Goal: Task Accomplishment & Management: Use online tool/utility

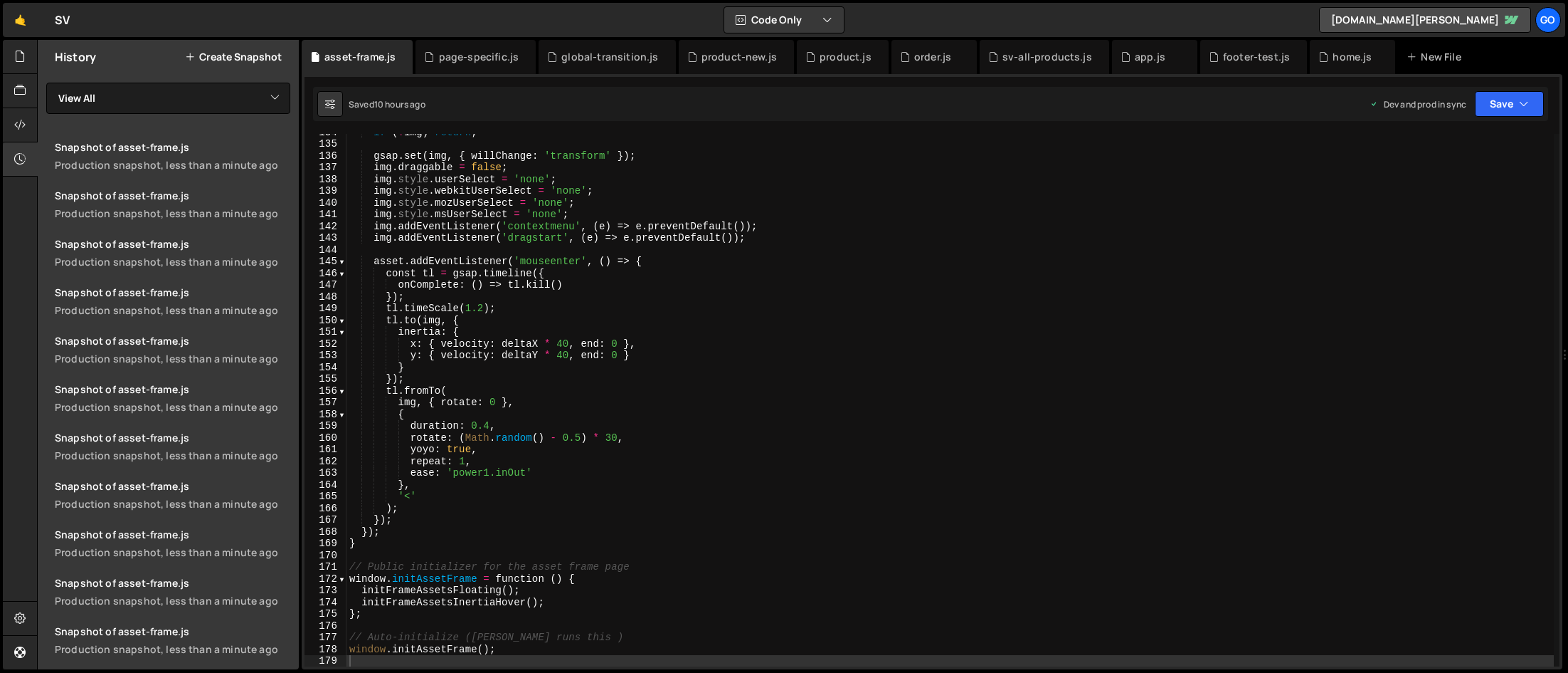
scroll to position [1570, 0]
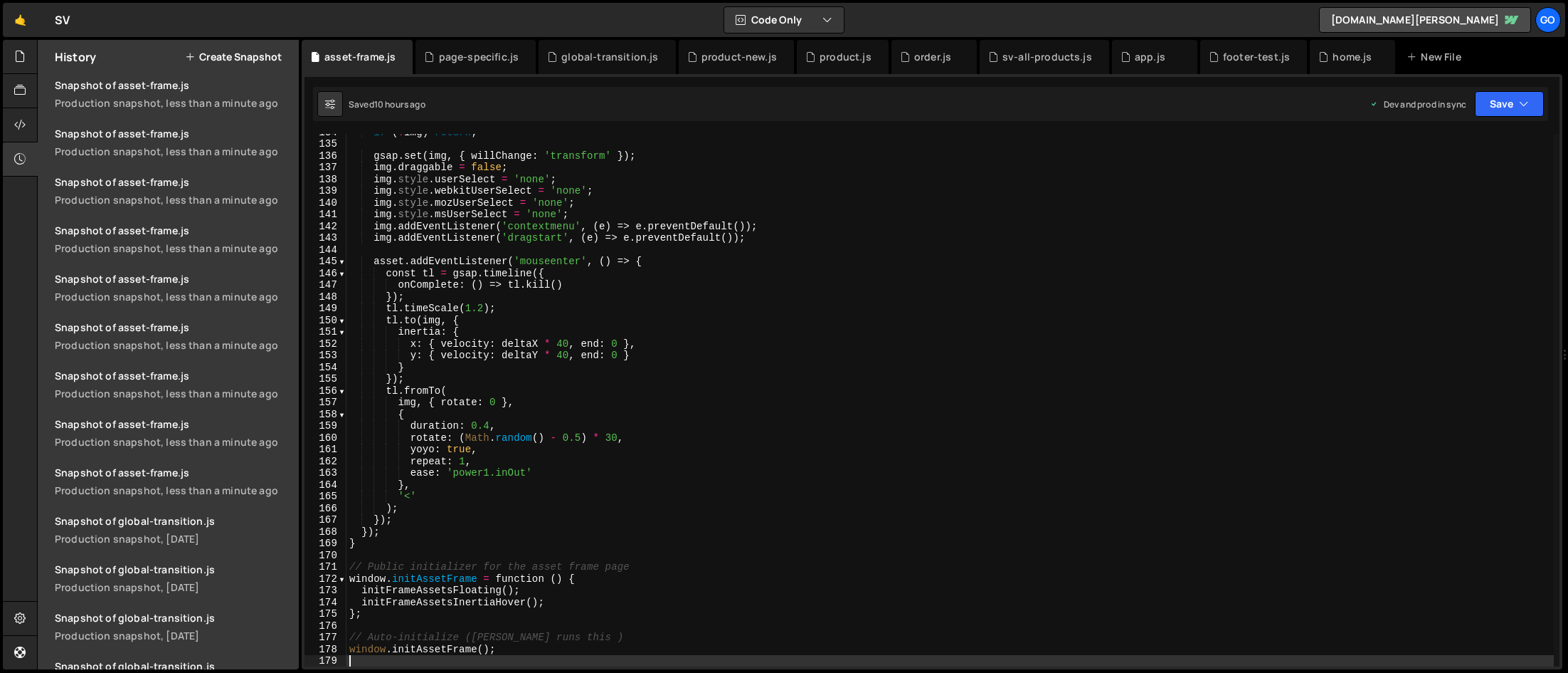
click at [549, 218] on div "if ( ! img ) return ; gsap . set ( img , { willChange : 'transform' }) ; img . …" at bounding box center [950, 403] width 1208 height 556
type textarea "img.style.msUserSelect = 'none';"
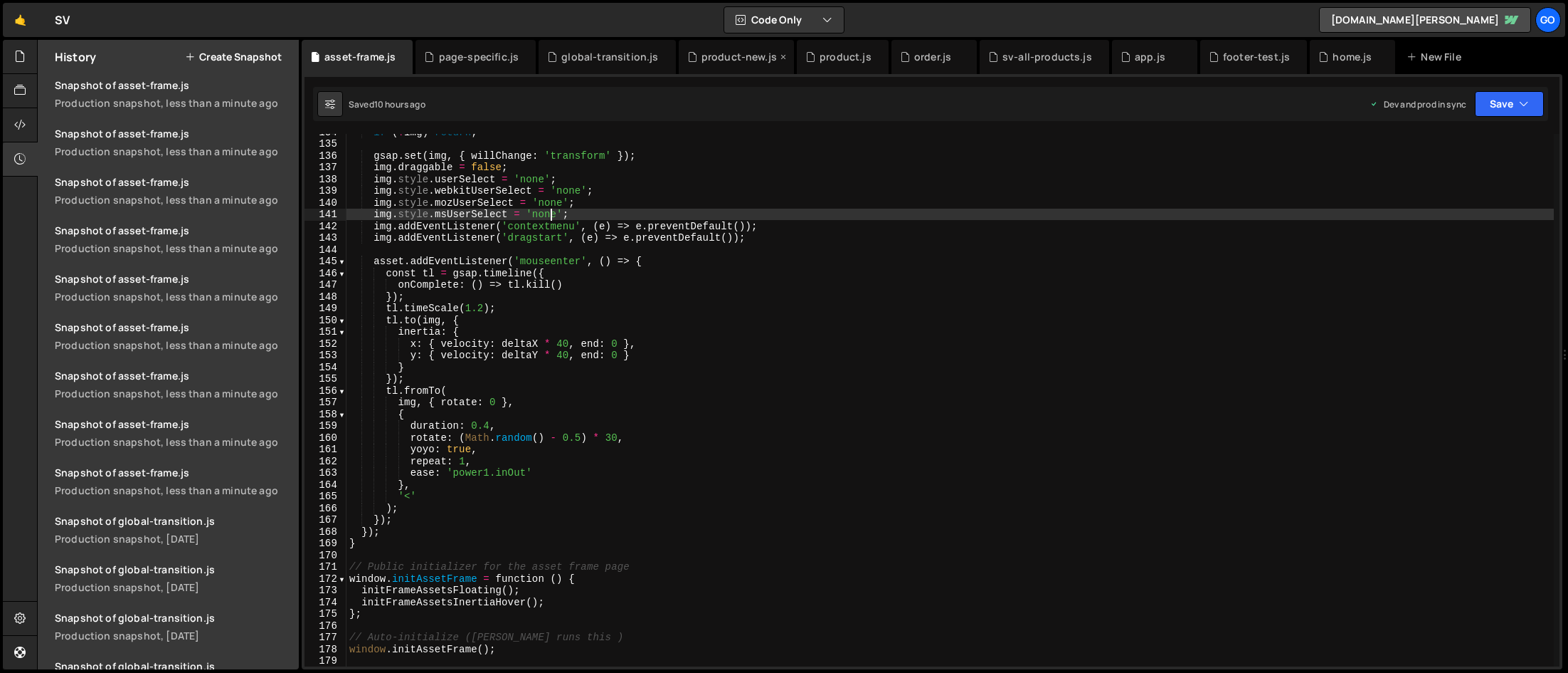
click at [720, 62] on div "product-new.js" at bounding box center [740, 57] width 75 height 15
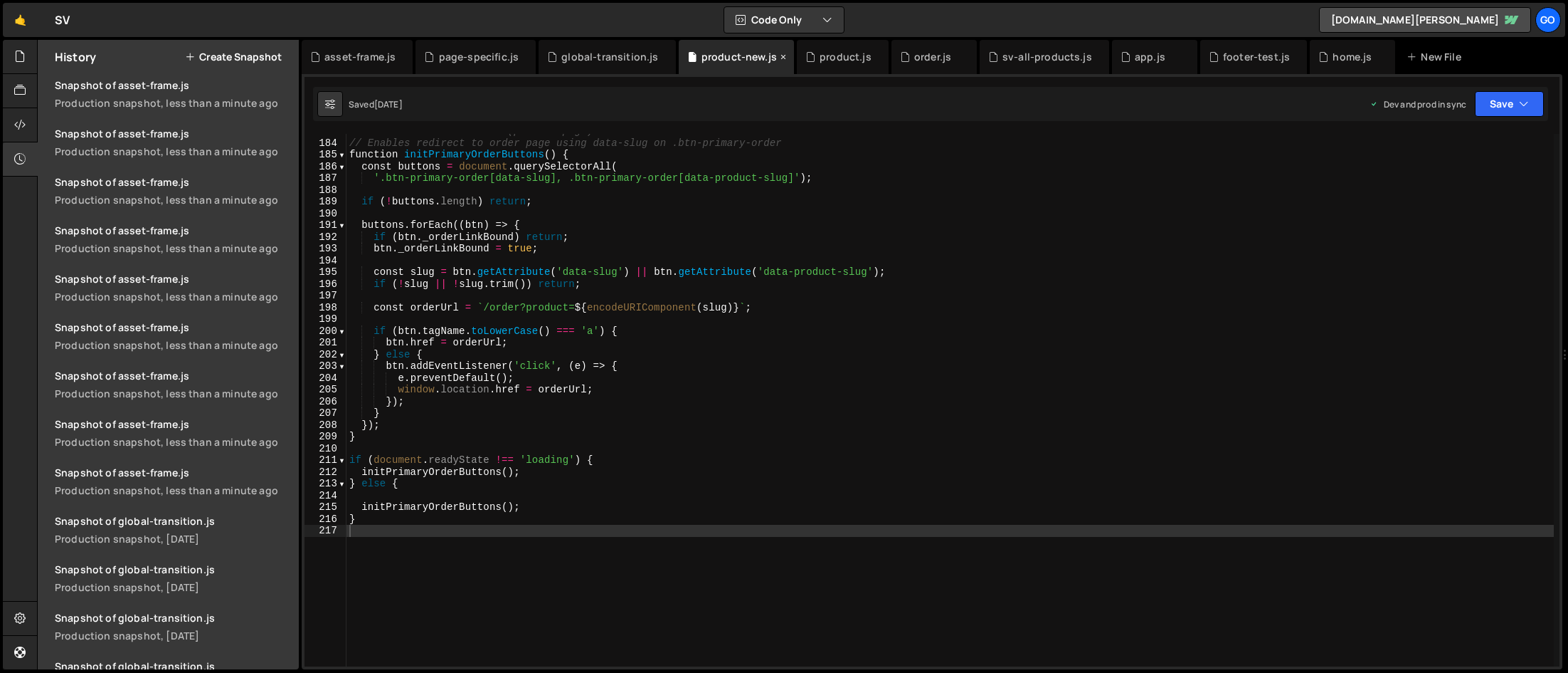
scroll to position [2146, 0]
click at [838, 61] on div "product.js" at bounding box center [845, 57] width 52 height 15
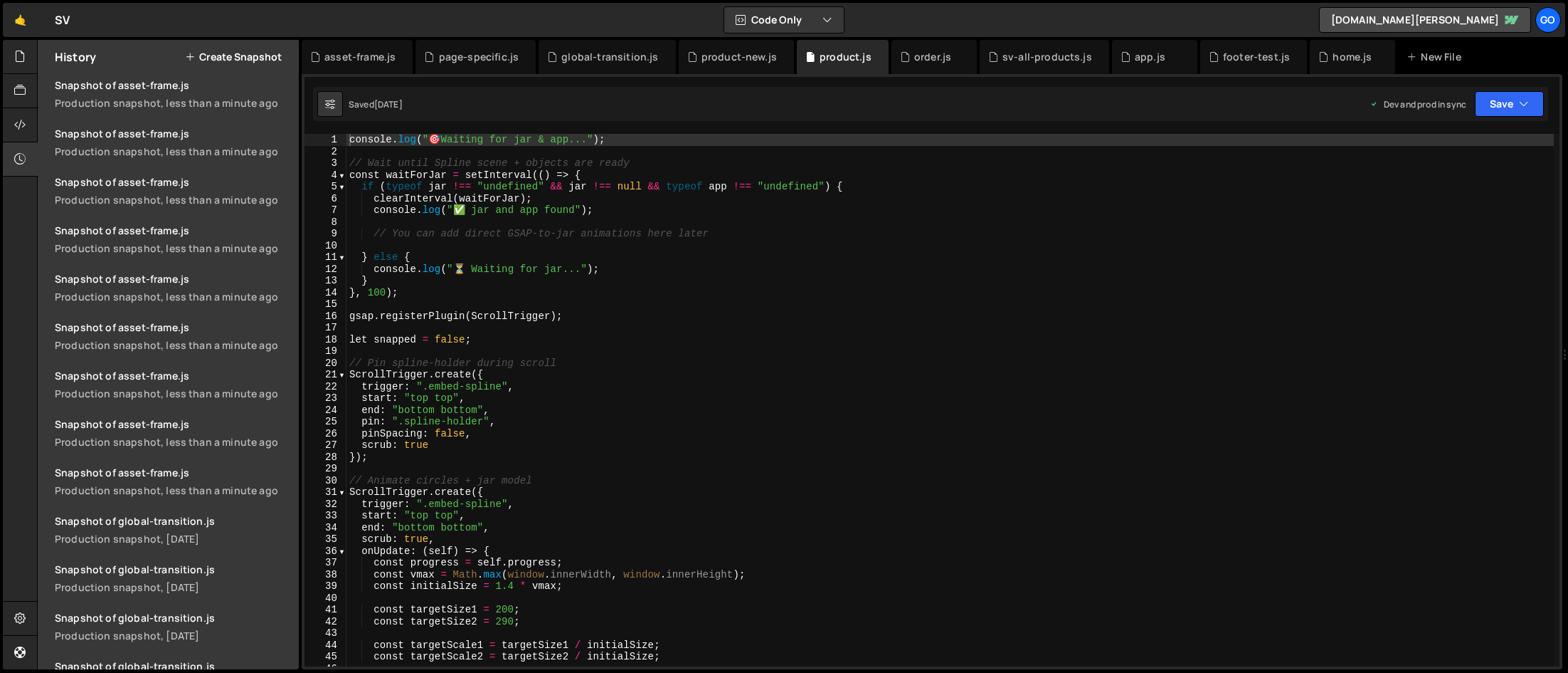
scroll to position [0, 0]
click at [562, 270] on div "console . log ( " 🎯 Waiting for jar & app..." ) ; // Wait until Spline scene + …" at bounding box center [950, 412] width 1208 height 556
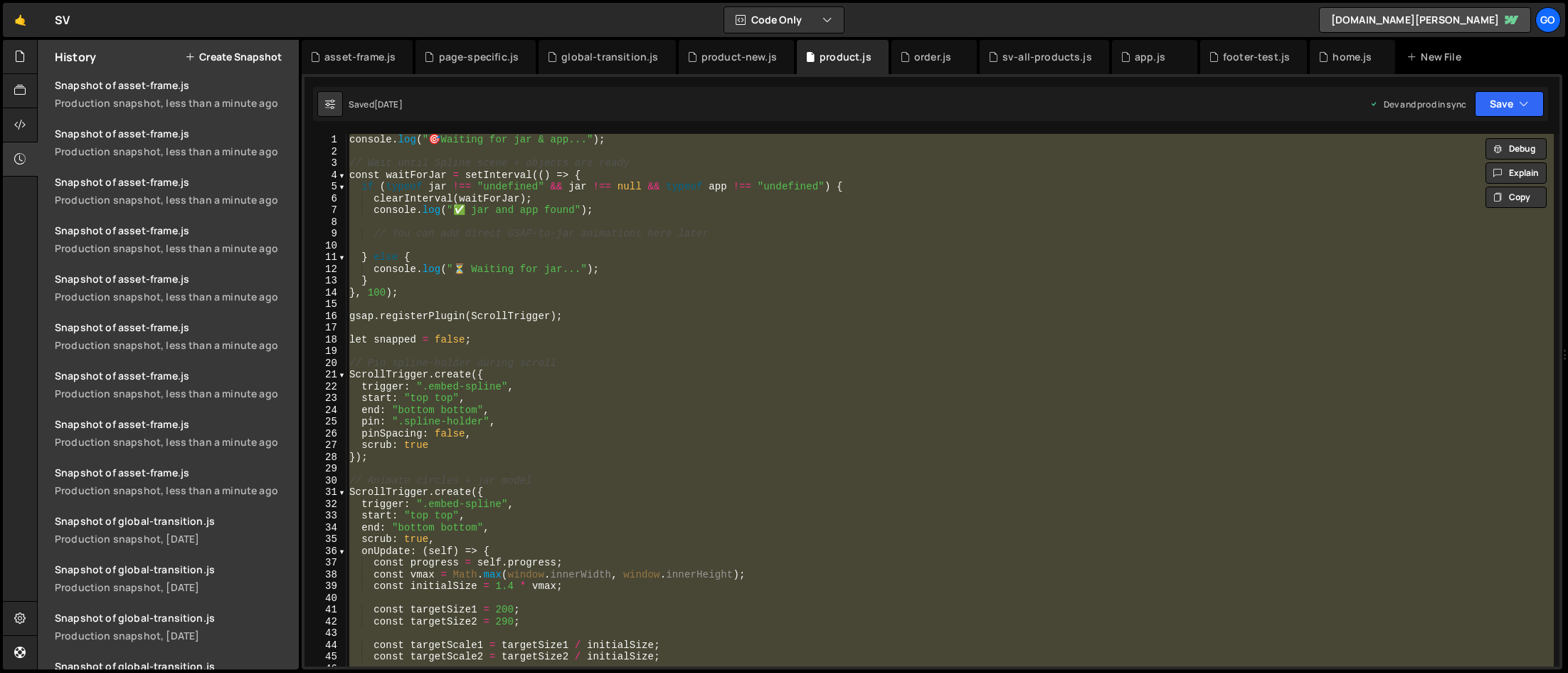
click at [603, 268] on div "console . log ( " 🎯 Waiting for jar & app..." ) ; // Wait until Spline scene + …" at bounding box center [950, 400] width 1208 height 533
type textarea "console.log("⏳ Waiting for jar...");"
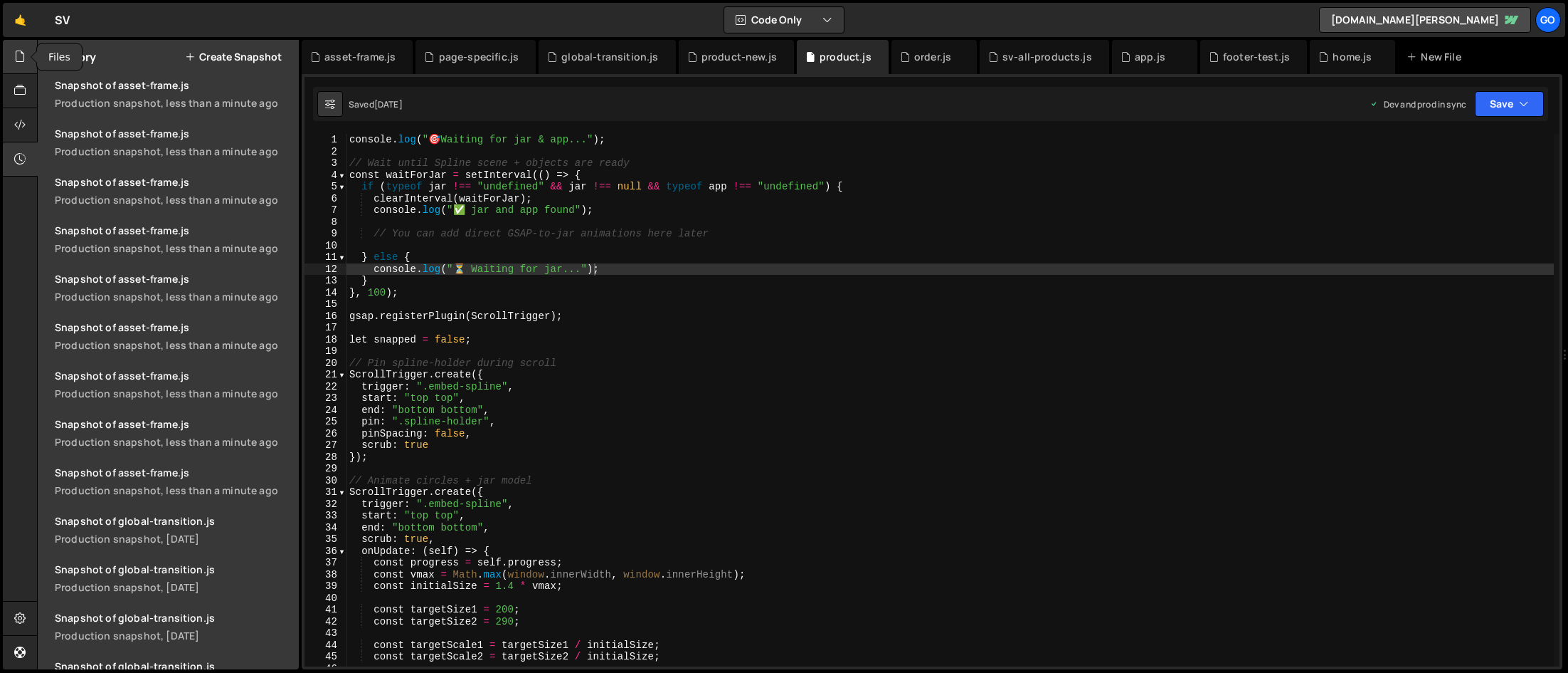
click at [23, 62] on icon at bounding box center [20, 56] width 11 height 16
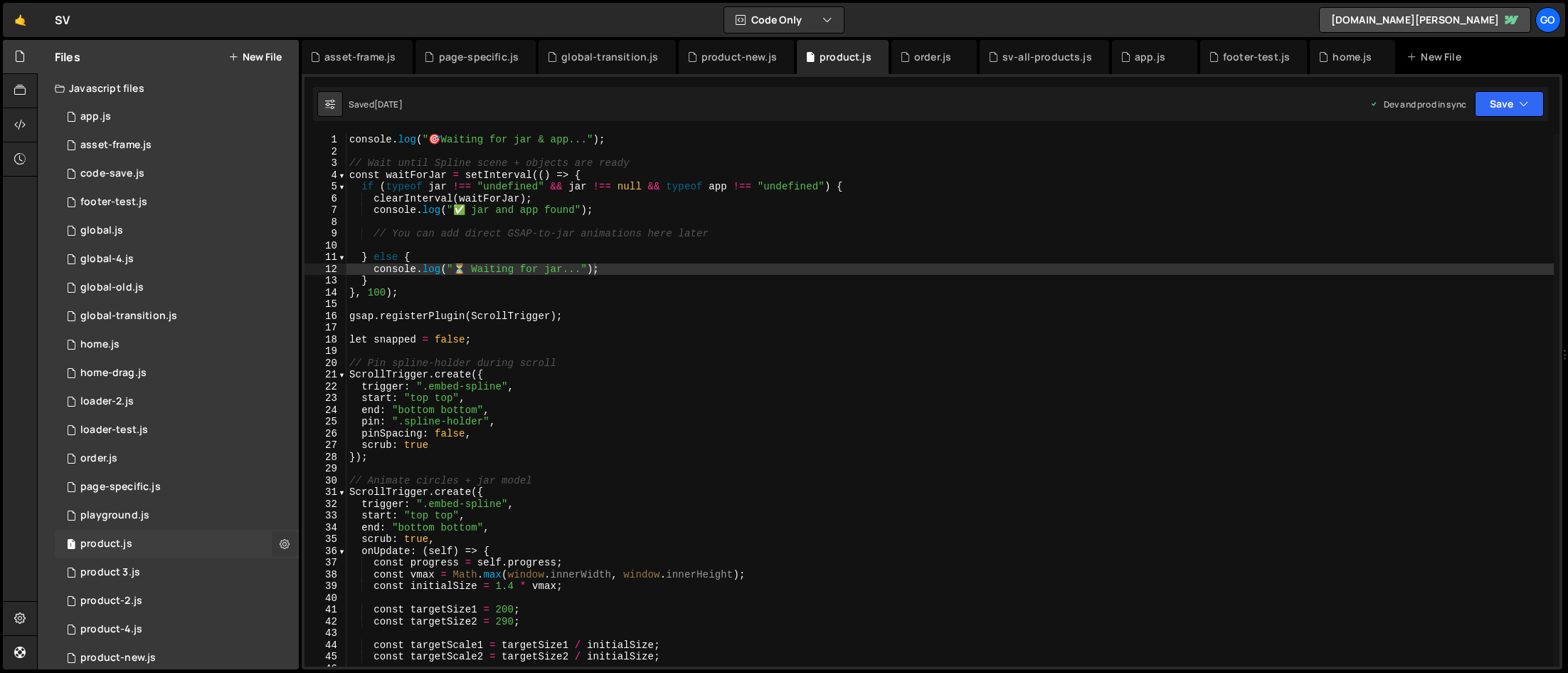
click at [280, 544] on icon at bounding box center [284, 543] width 10 height 14
type input "product"
radio input "true"
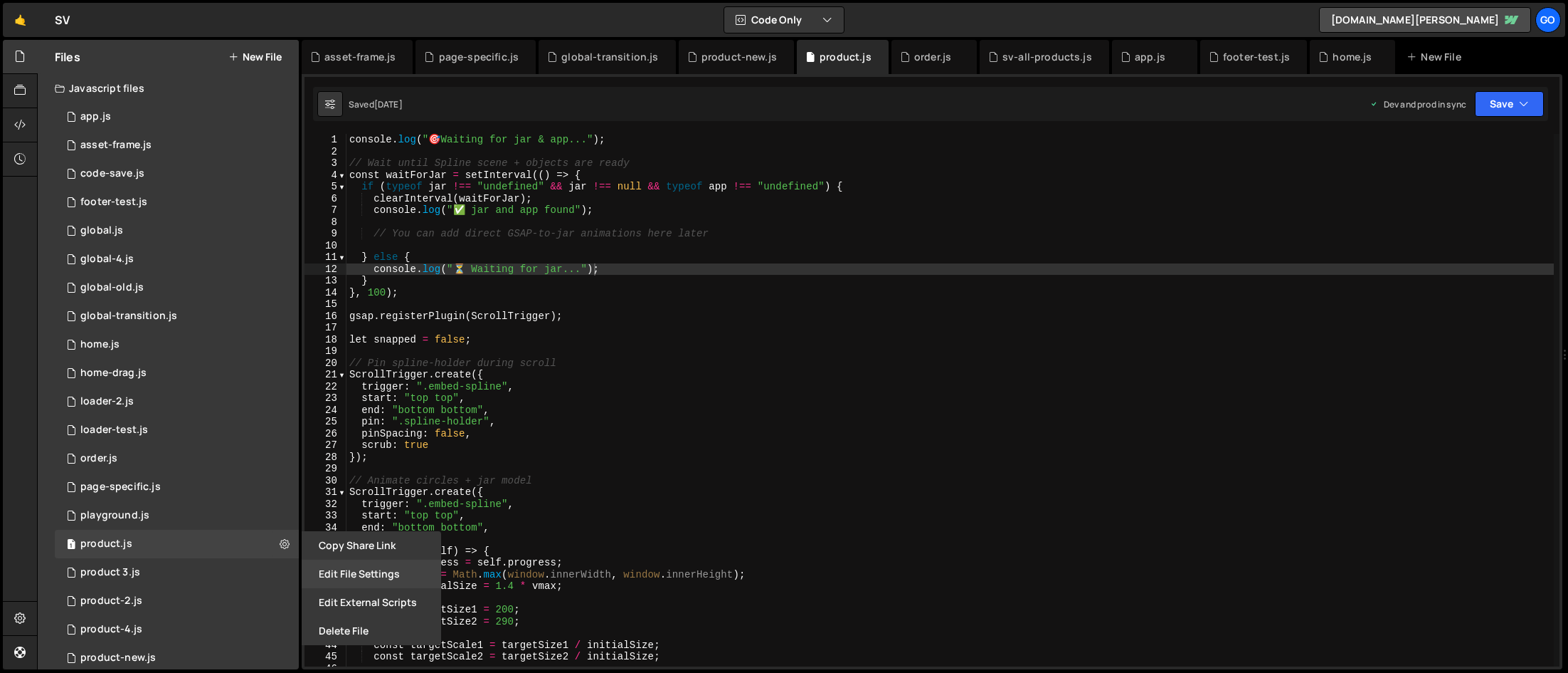
click at [356, 575] on button "Edit File Settings" at bounding box center [371, 573] width 139 height 28
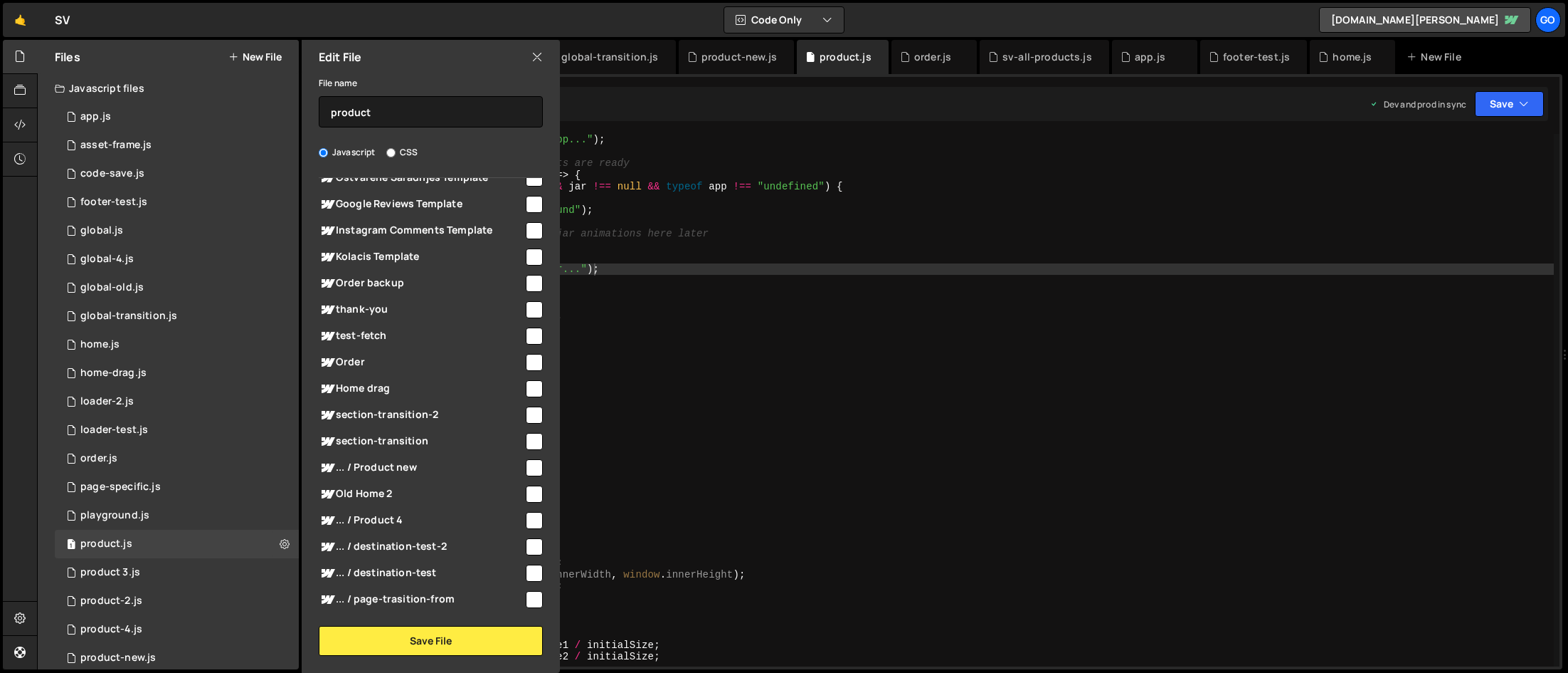
scroll to position [355, 0]
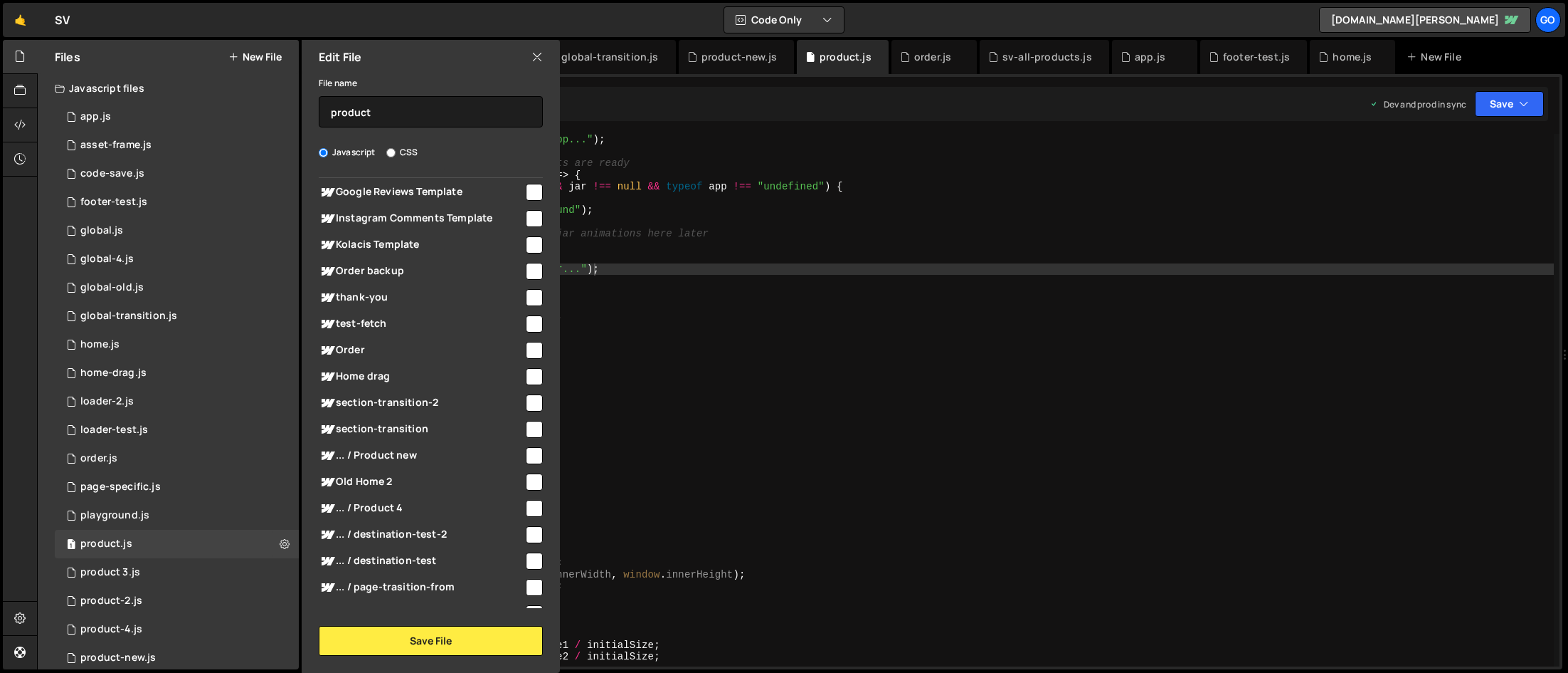
type textarea "pin: ".spline-holder","
click at [835, 425] on div "console . log ( " 🎯 Waiting for jar & app..." ) ; // Wait until Spline scene + …" at bounding box center [950, 412] width 1208 height 556
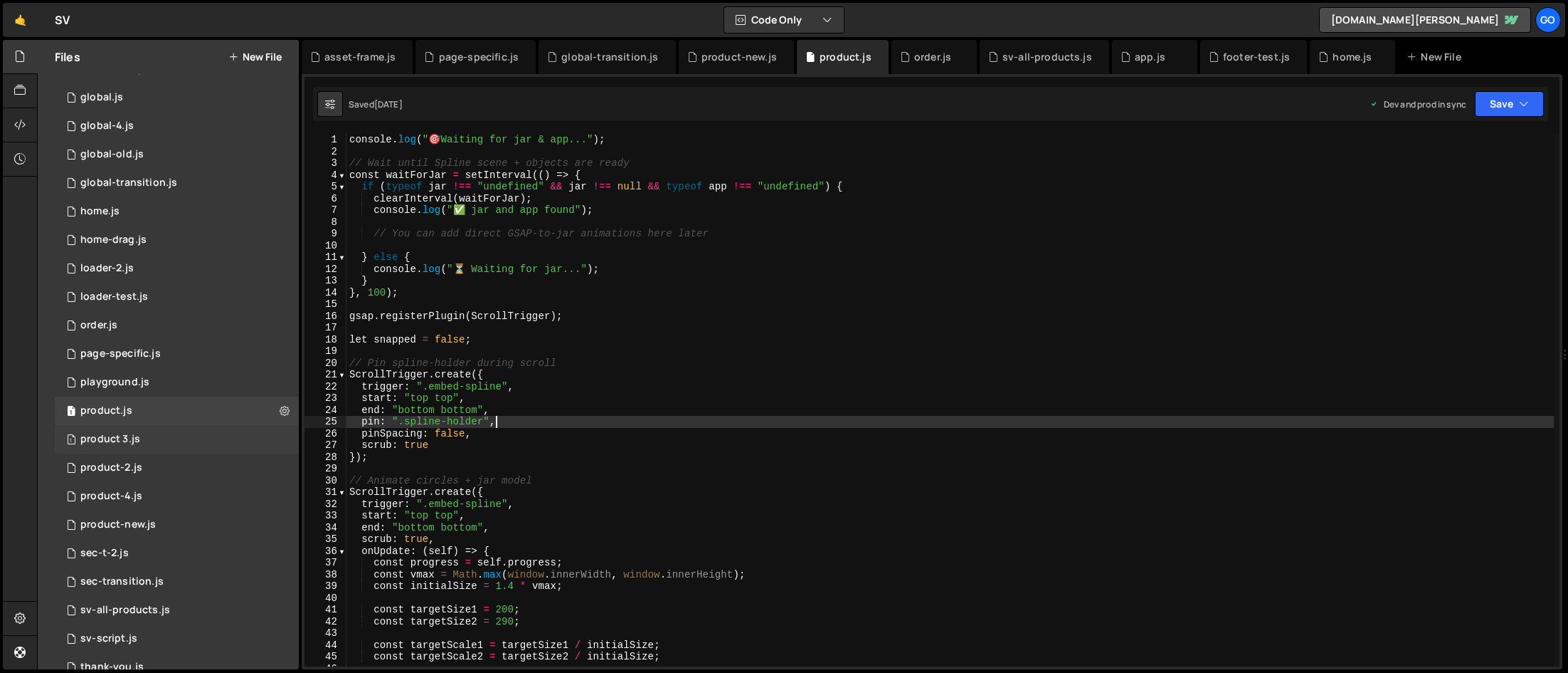
scroll to position [137, 0]
click at [153, 431] on div "1 product 3.js 0" at bounding box center [177, 436] width 244 height 28
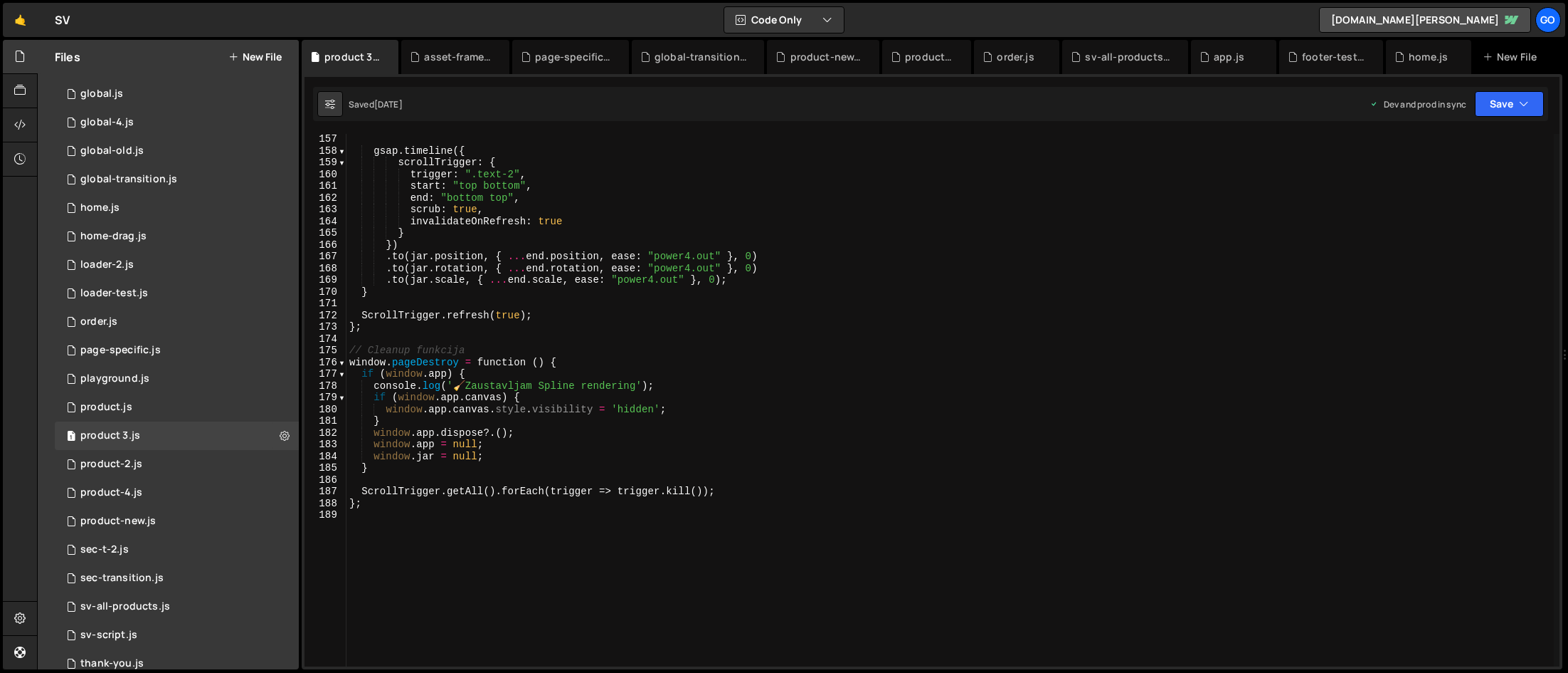
scroll to position [1947, 0]
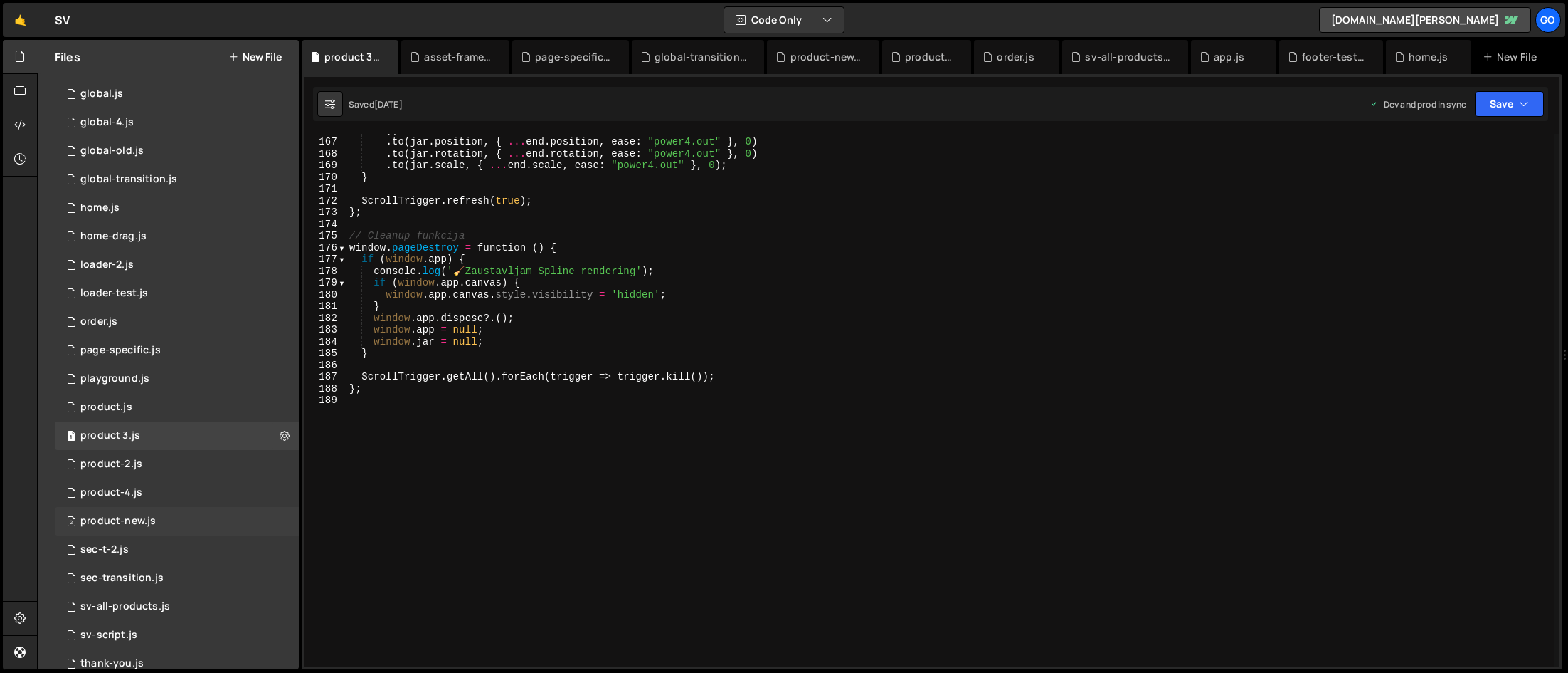
click at [158, 521] on div "2 product-new.js 0" at bounding box center [177, 521] width 244 height 28
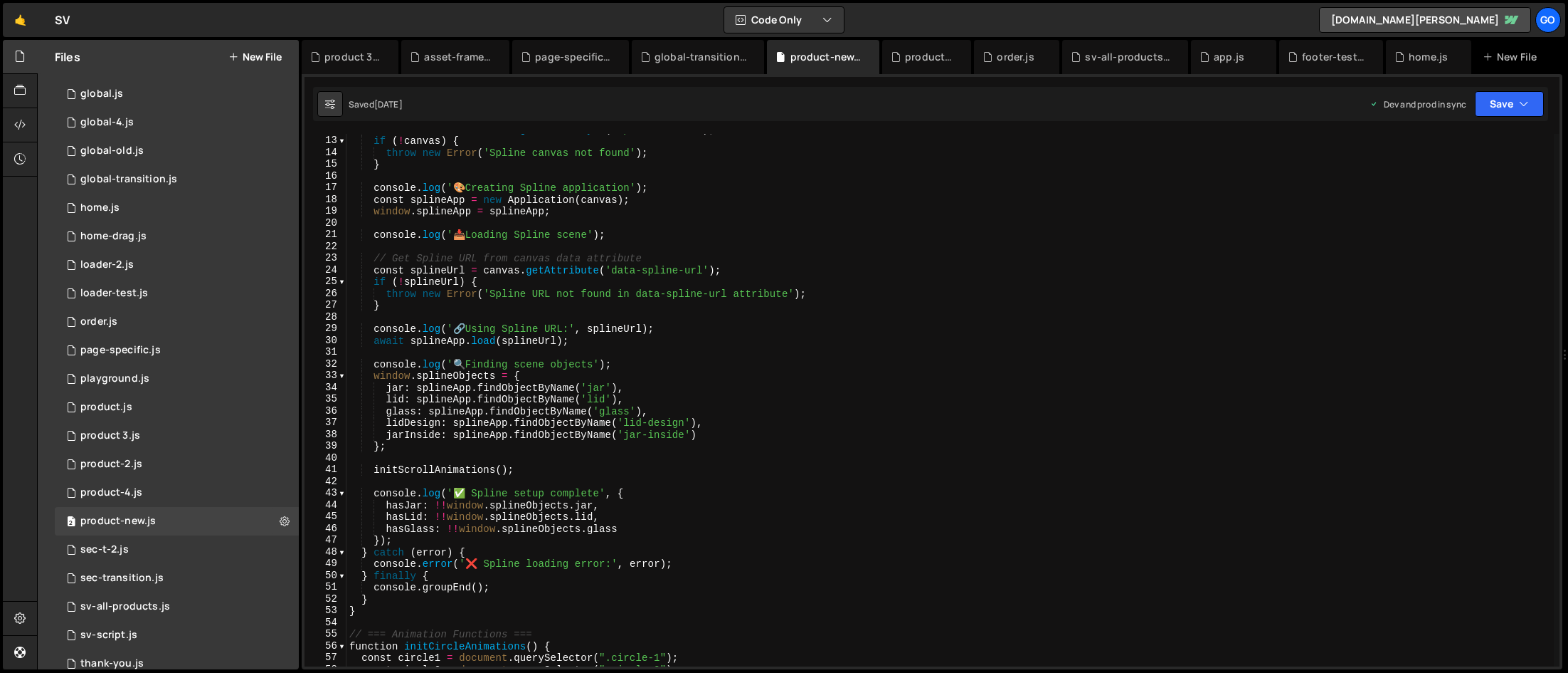
scroll to position [140, 0]
click at [280, 521] on icon at bounding box center [284, 521] width 10 height 14
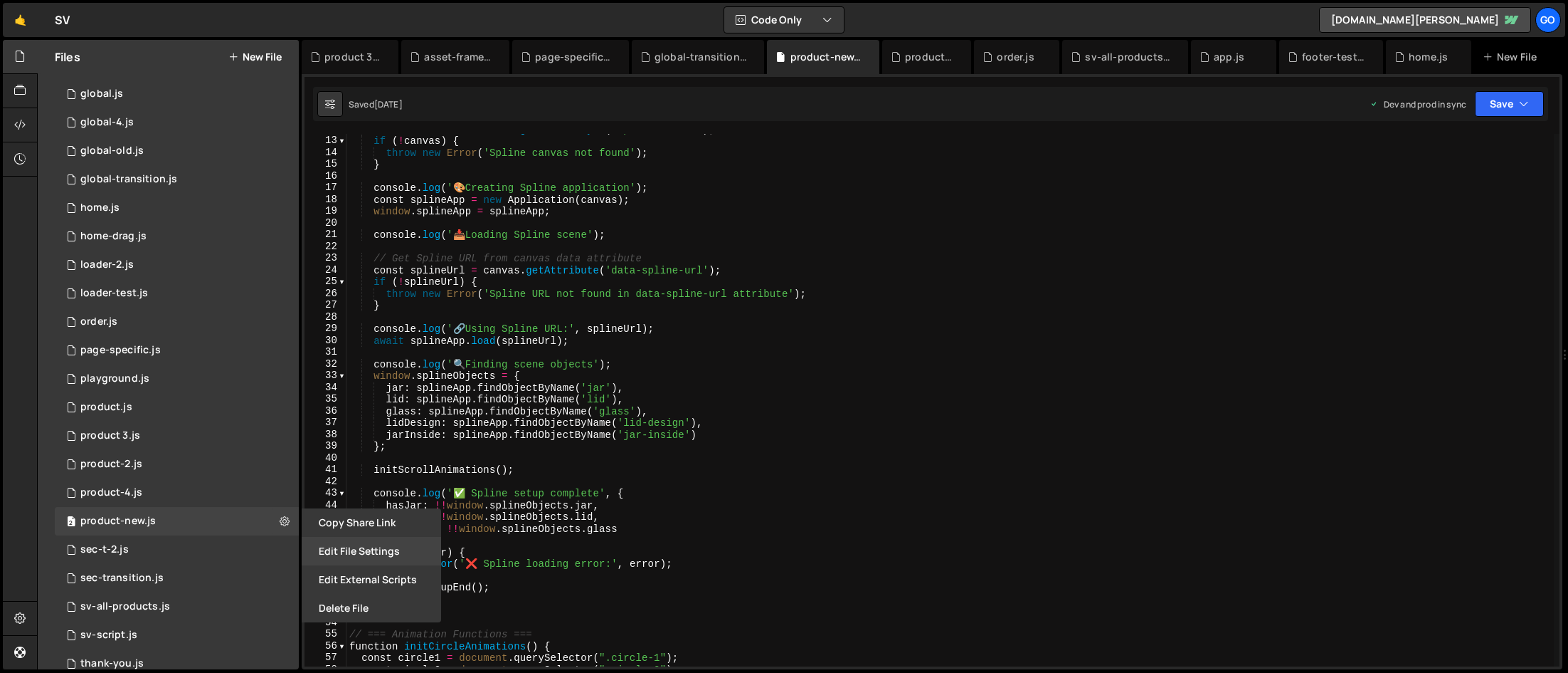
click at [362, 549] on button "Edit File Settings" at bounding box center [371, 550] width 139 height 28
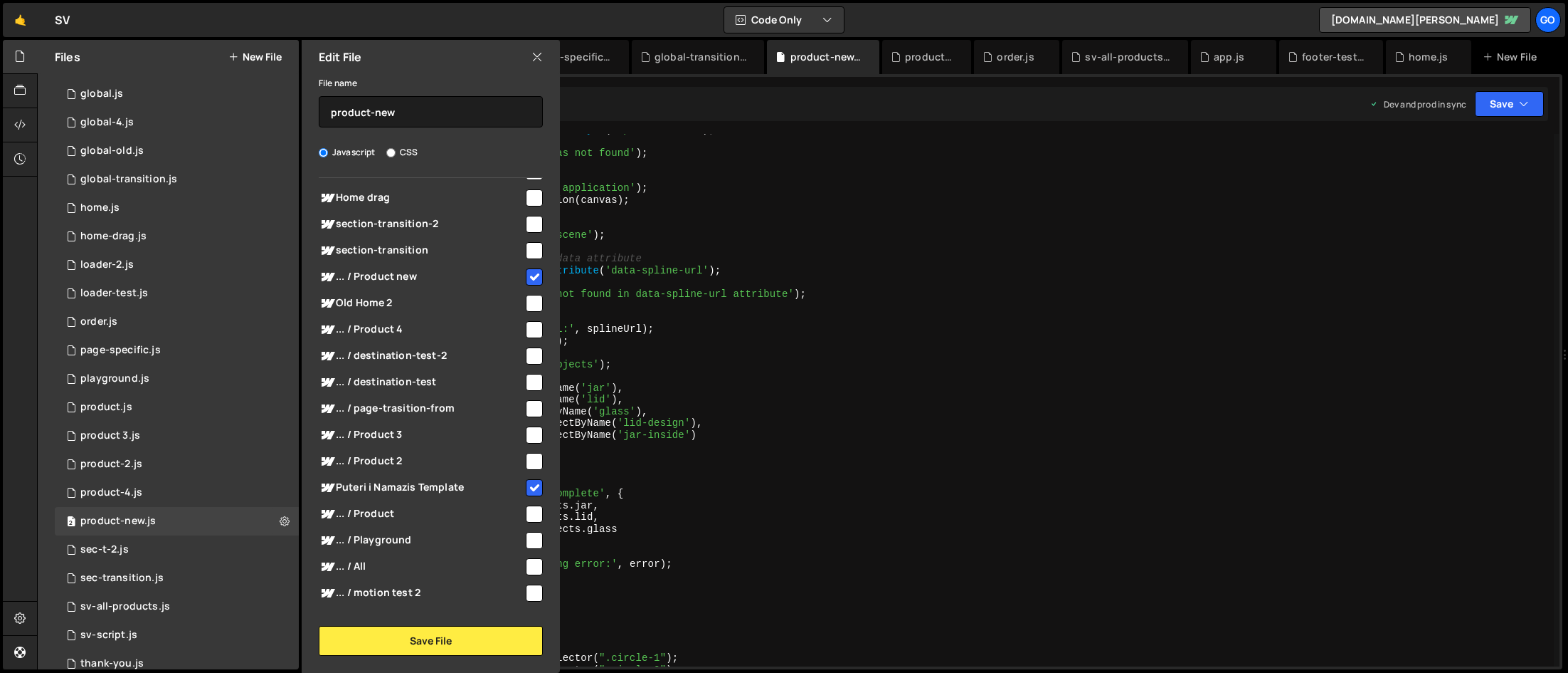
scroll to position [605, 0]
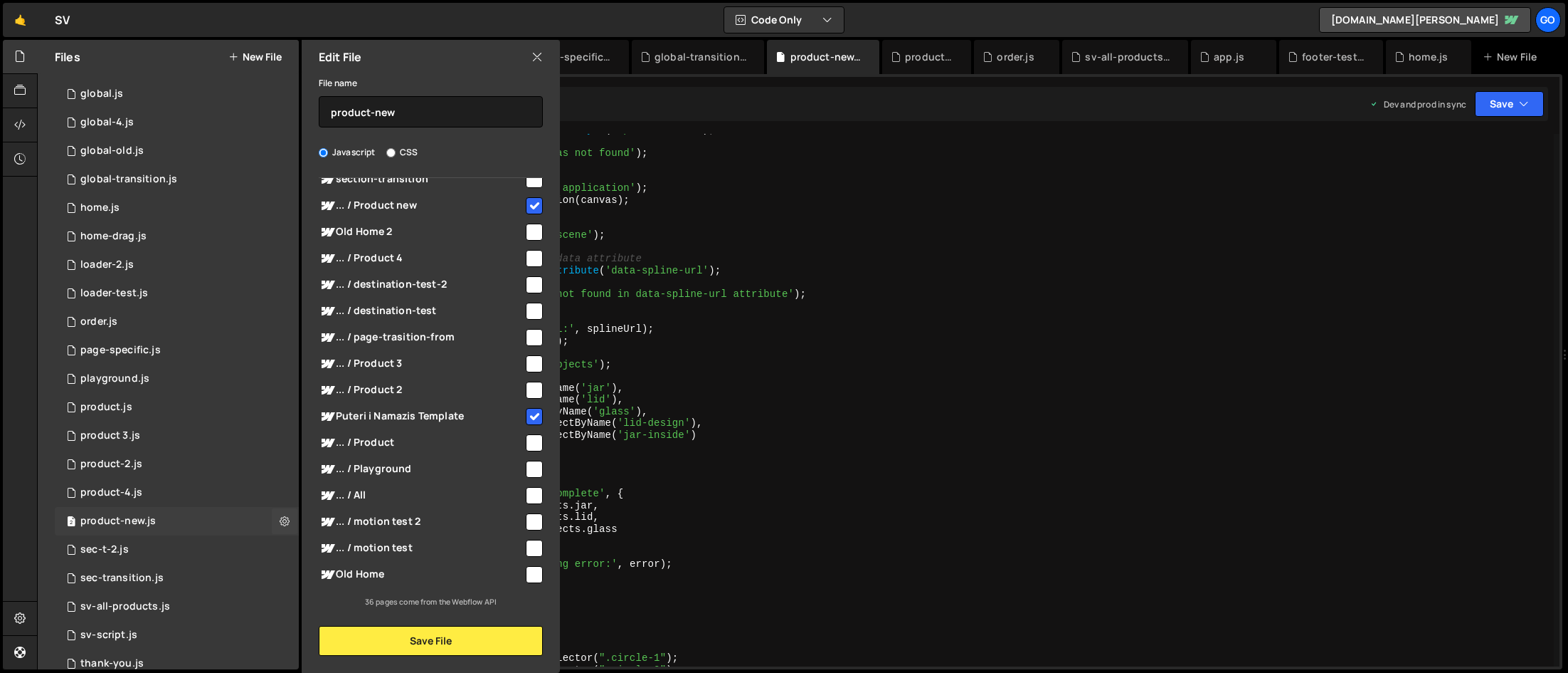
click at [186, 523] on div "2 product-new.js 0" at bounding box center [177, 521] width 244 height 28
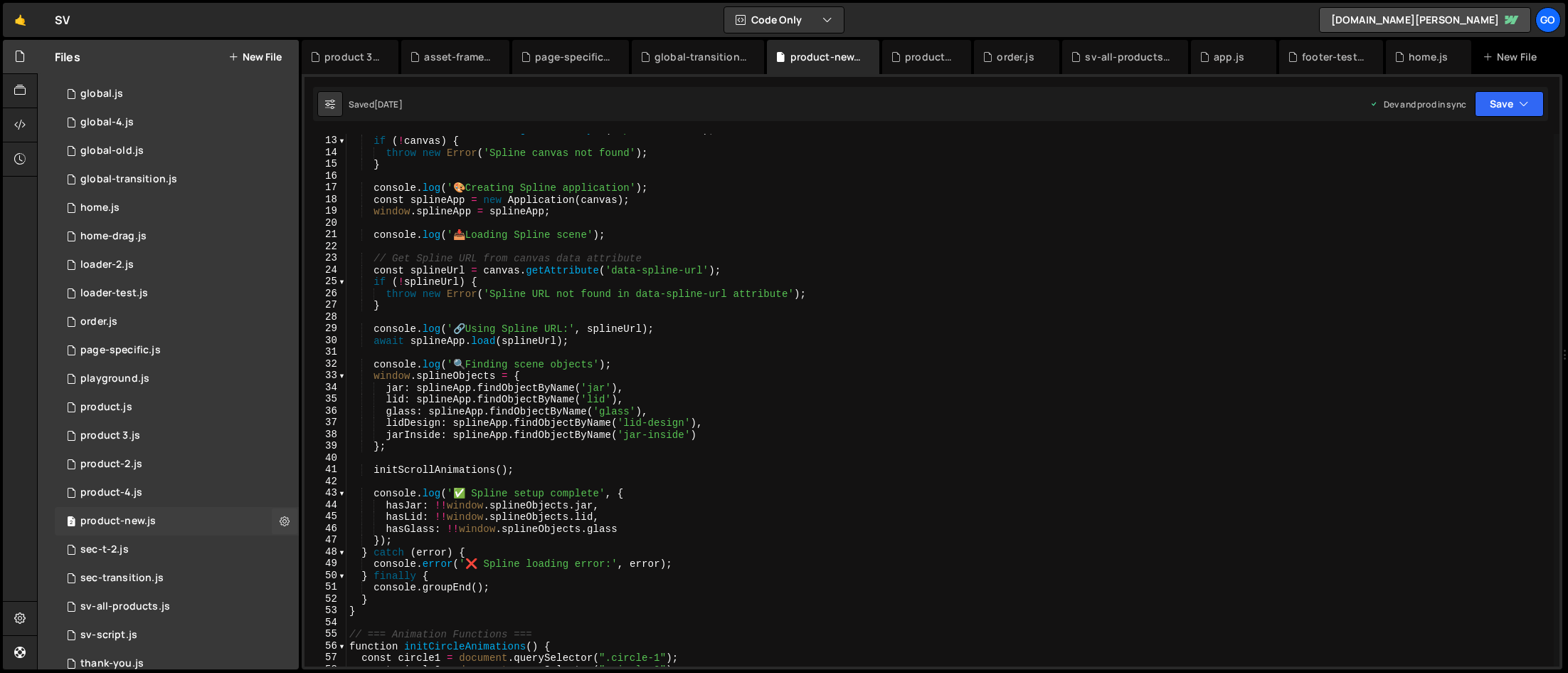
click at [187, 522] on div "2 product-new.js 0" at bounding box center [177, 521] width 244 height 28
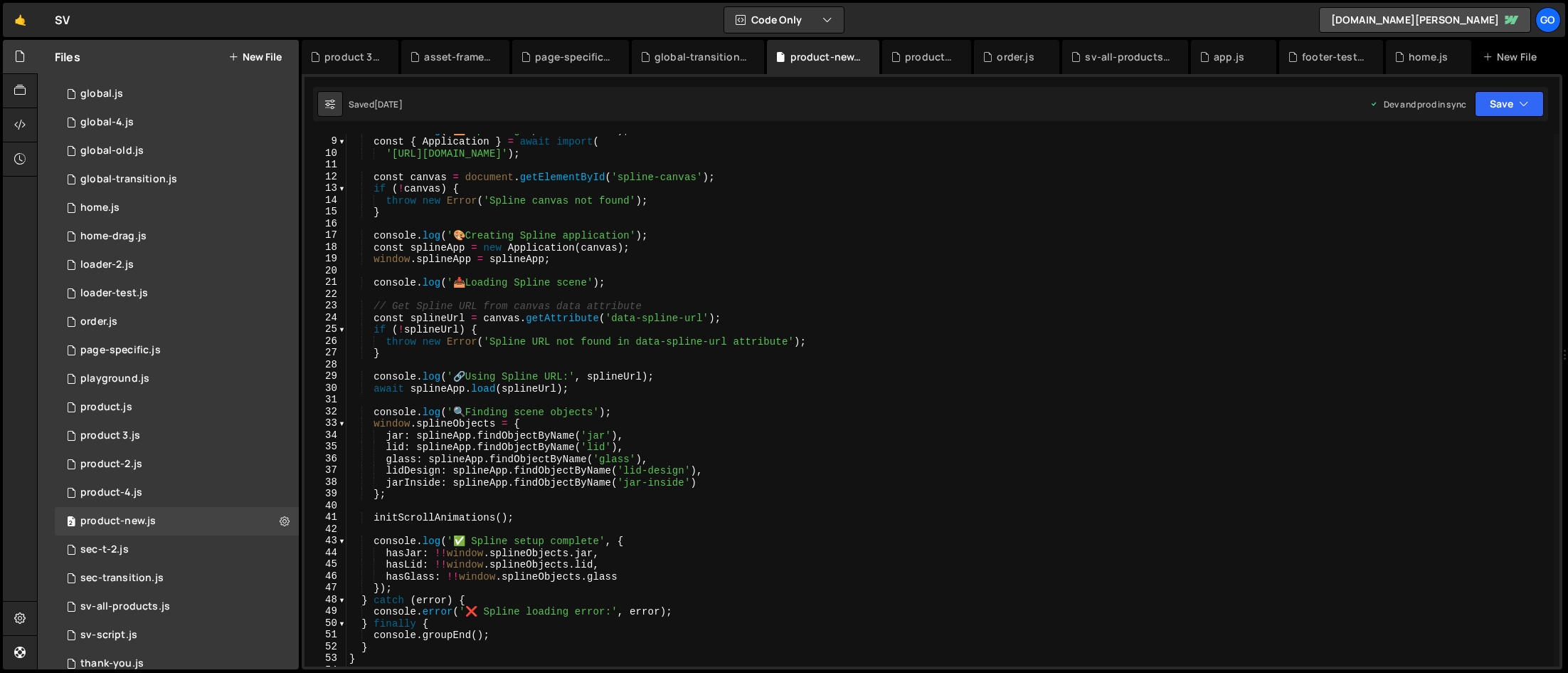
scroll to position [0, 0]
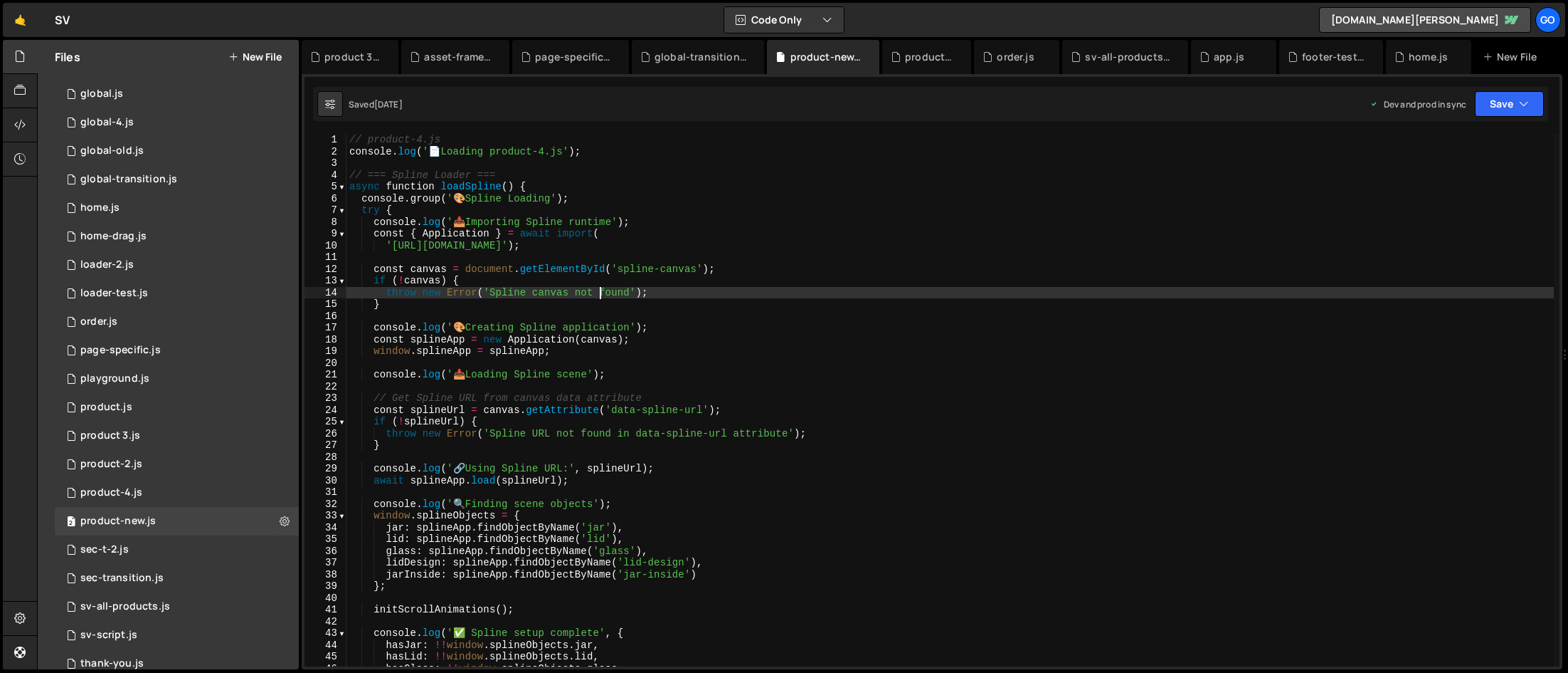
click at [600, 292] on div "// product-4.js console . log ( ' 📄 Loading product-4.js' ) ; // === Spline Loa…" at bounding box center [950, 412] width 1208 height 556
type textarea "}"
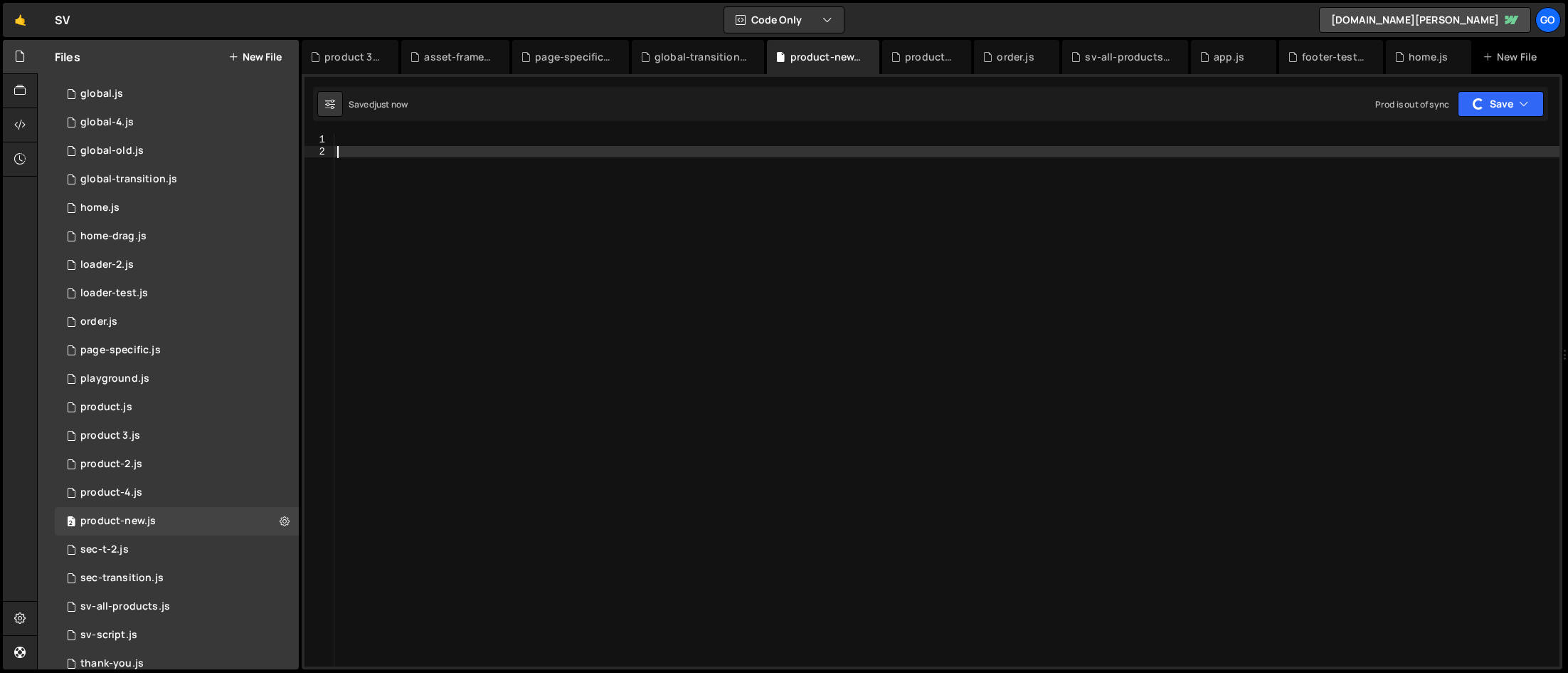
click at [600, 292] on div at bounding box center [947, 412] width 1225 height 556
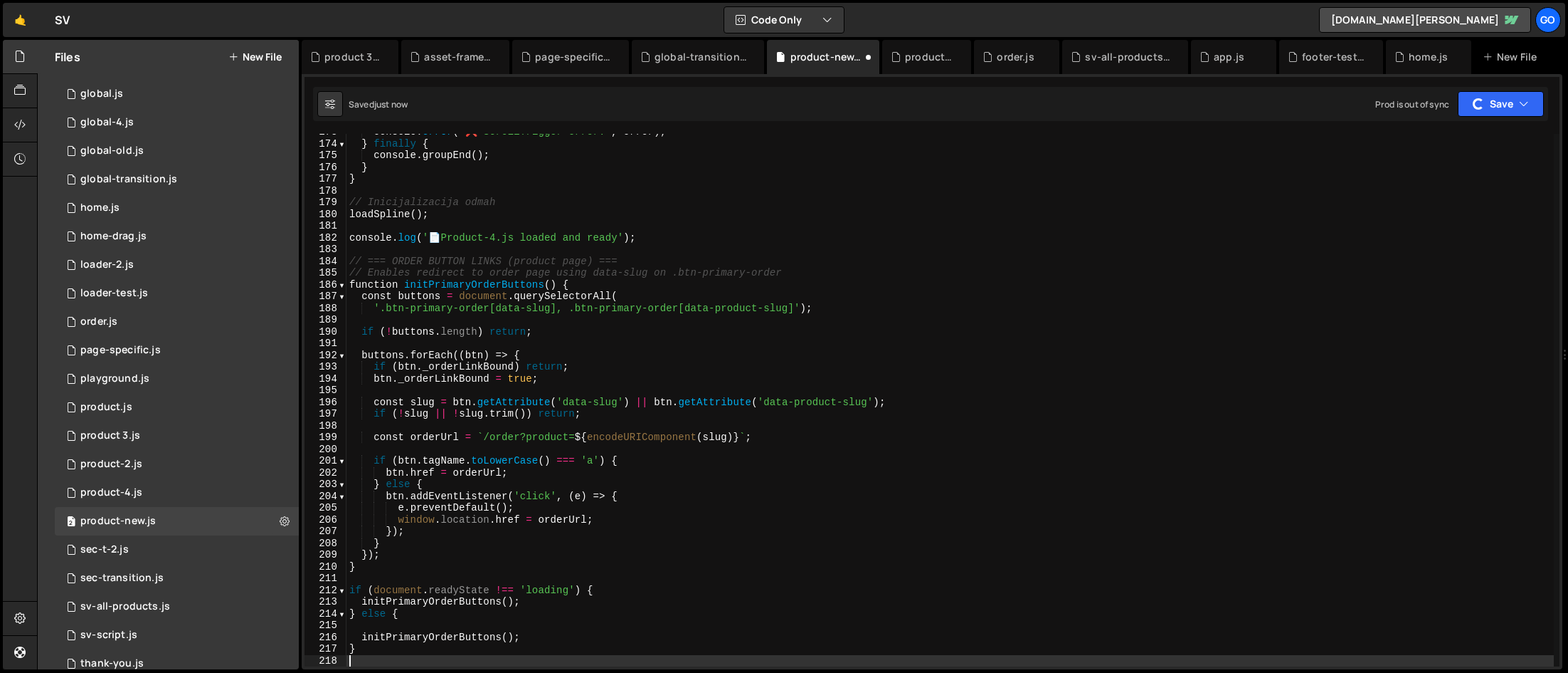
scroll to position [2028, 0]
click at [503, 278] on div "console . error ( '❌ ScrollTrigger error:' , error ) ; } finally { console . gr…" at bounding box center [950, 403] width 1208 height 556
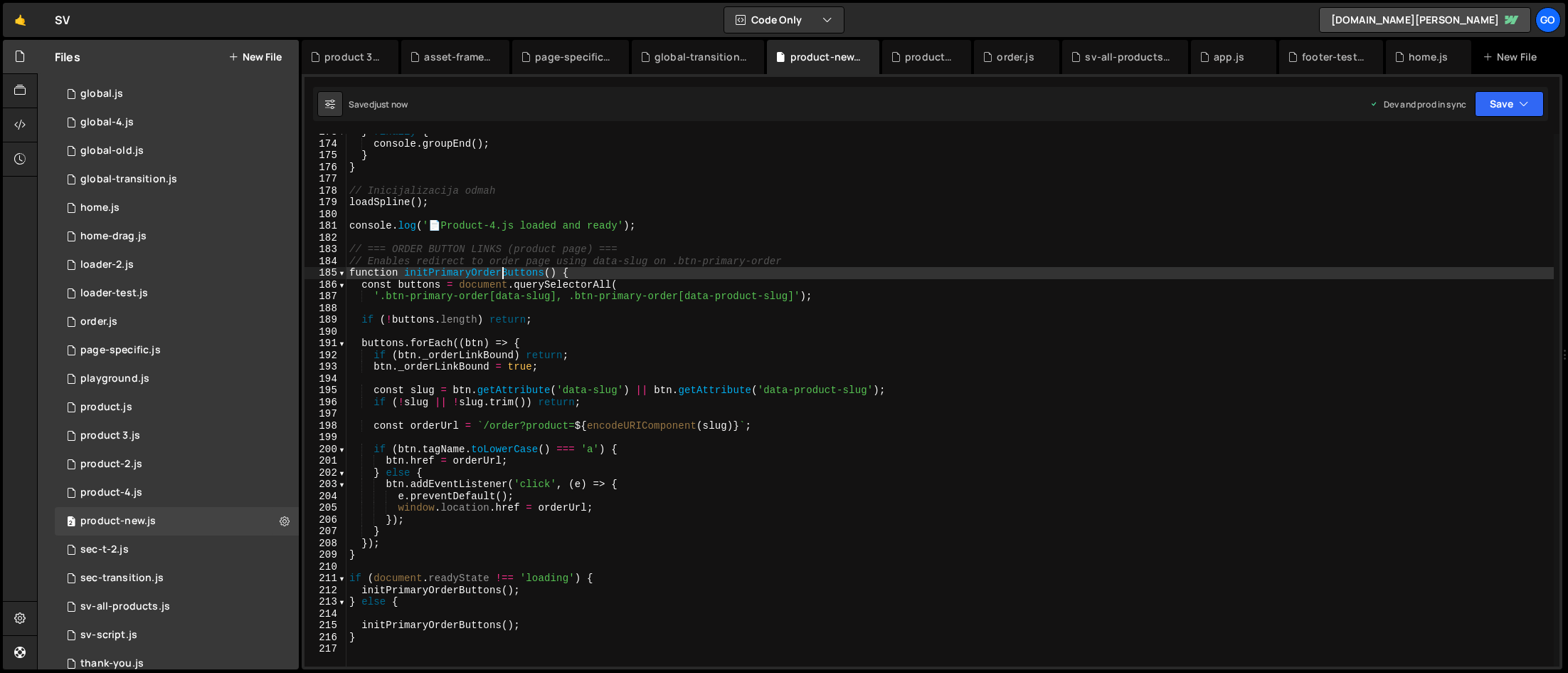
click at [580, 204] on div "} finally { console . groupEnd ( ) ; } } // Inicijalizacija odmah loadSpline ( …" at bounding box center [950, 403] width 1208 height 556
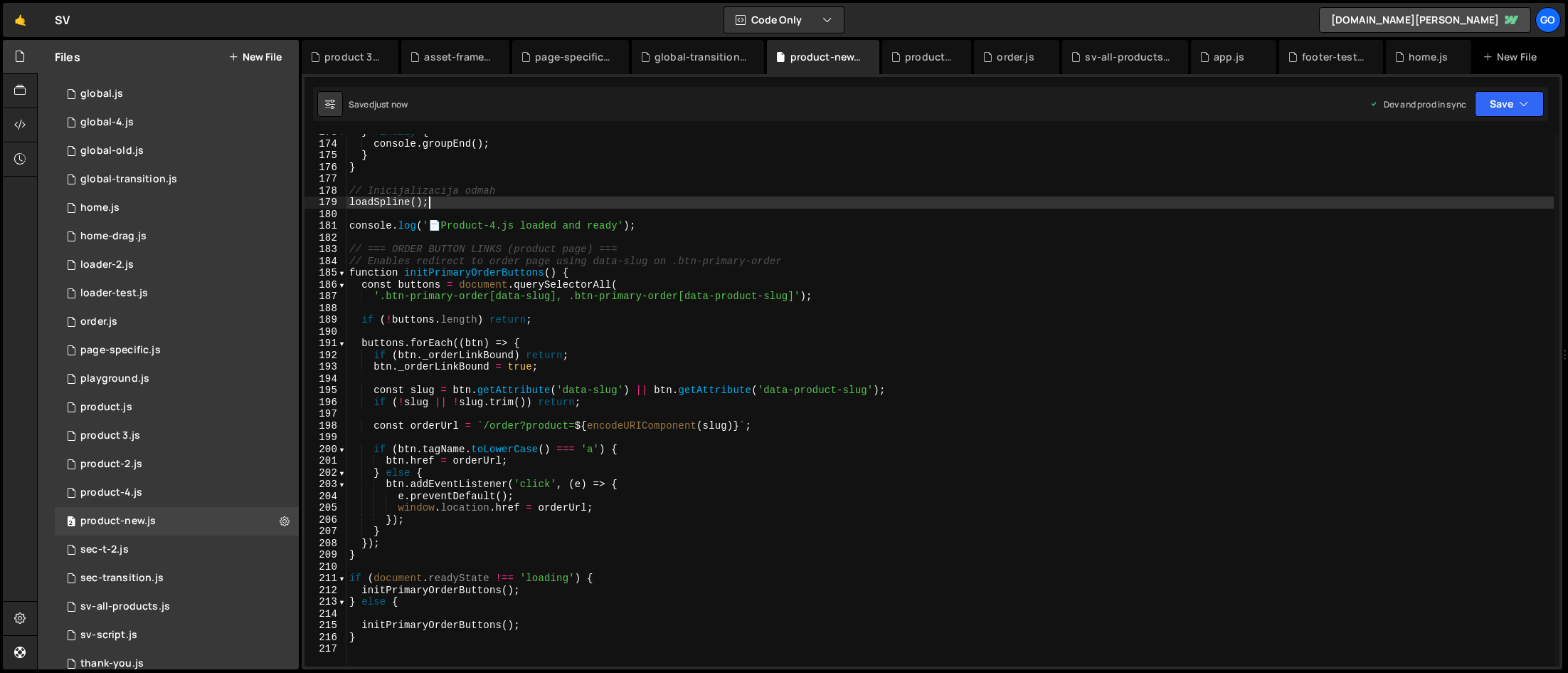
type textarea "}"
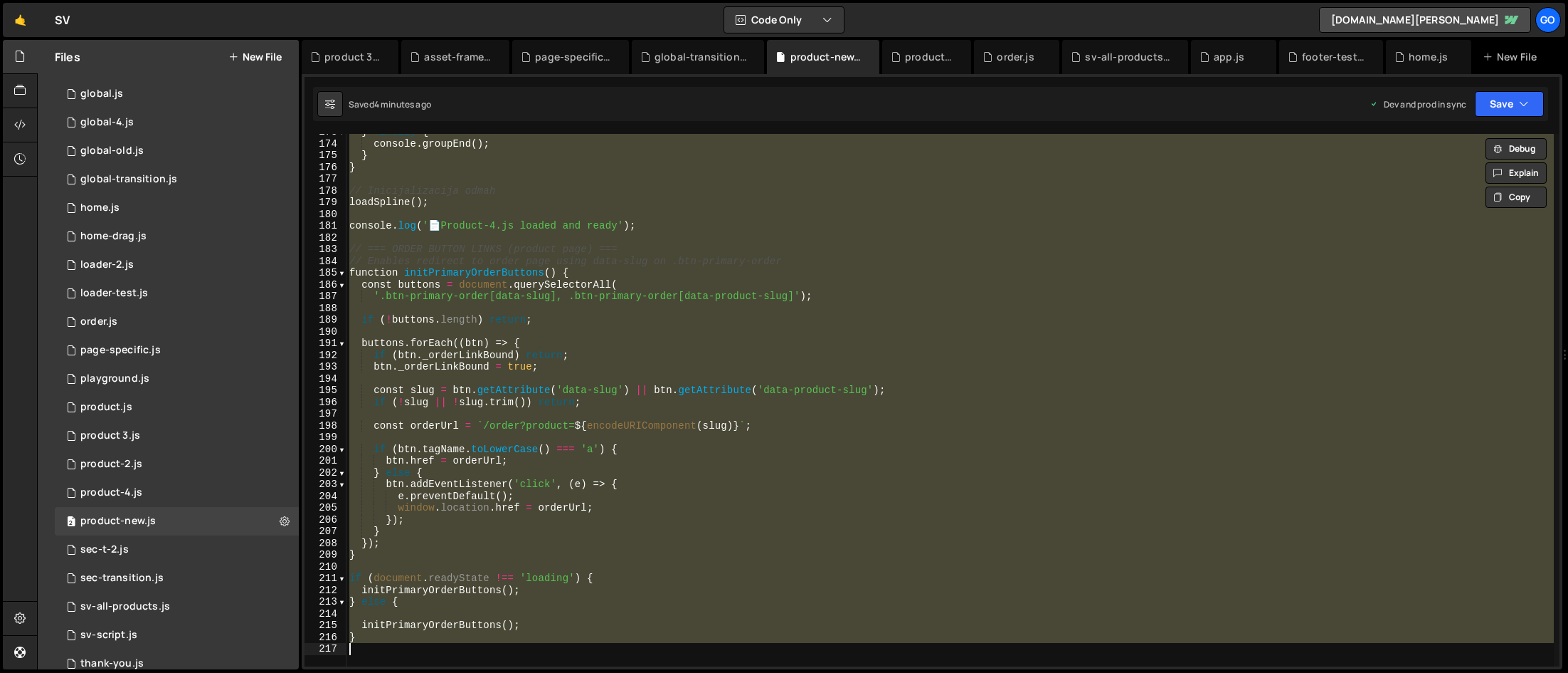
click at [750, 239] on div "} finally { console . groupEnd ( ) ; } } // Inicijalizacija odmah loadSpline ( …" at bounding box center [950, 400] width 1208 height 533
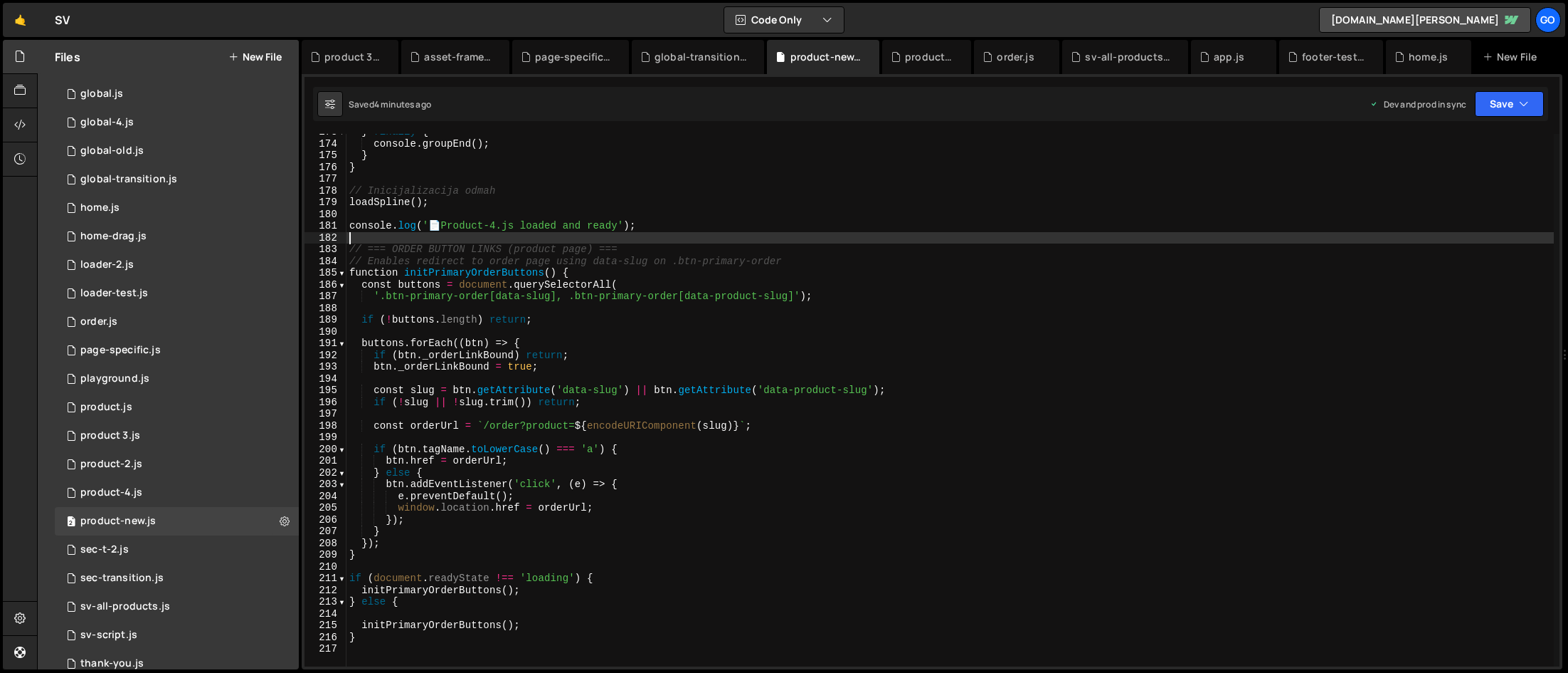
type textarea "}"
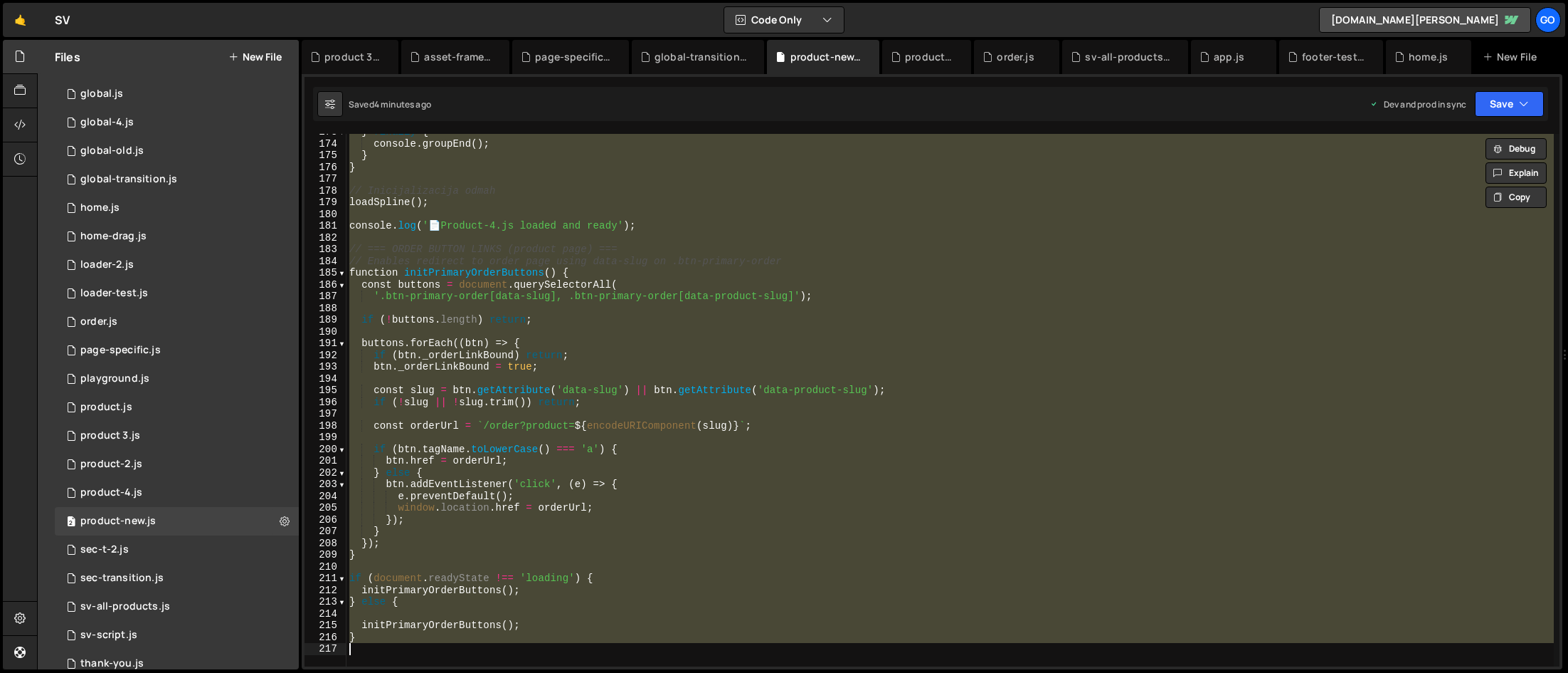
paste textarea
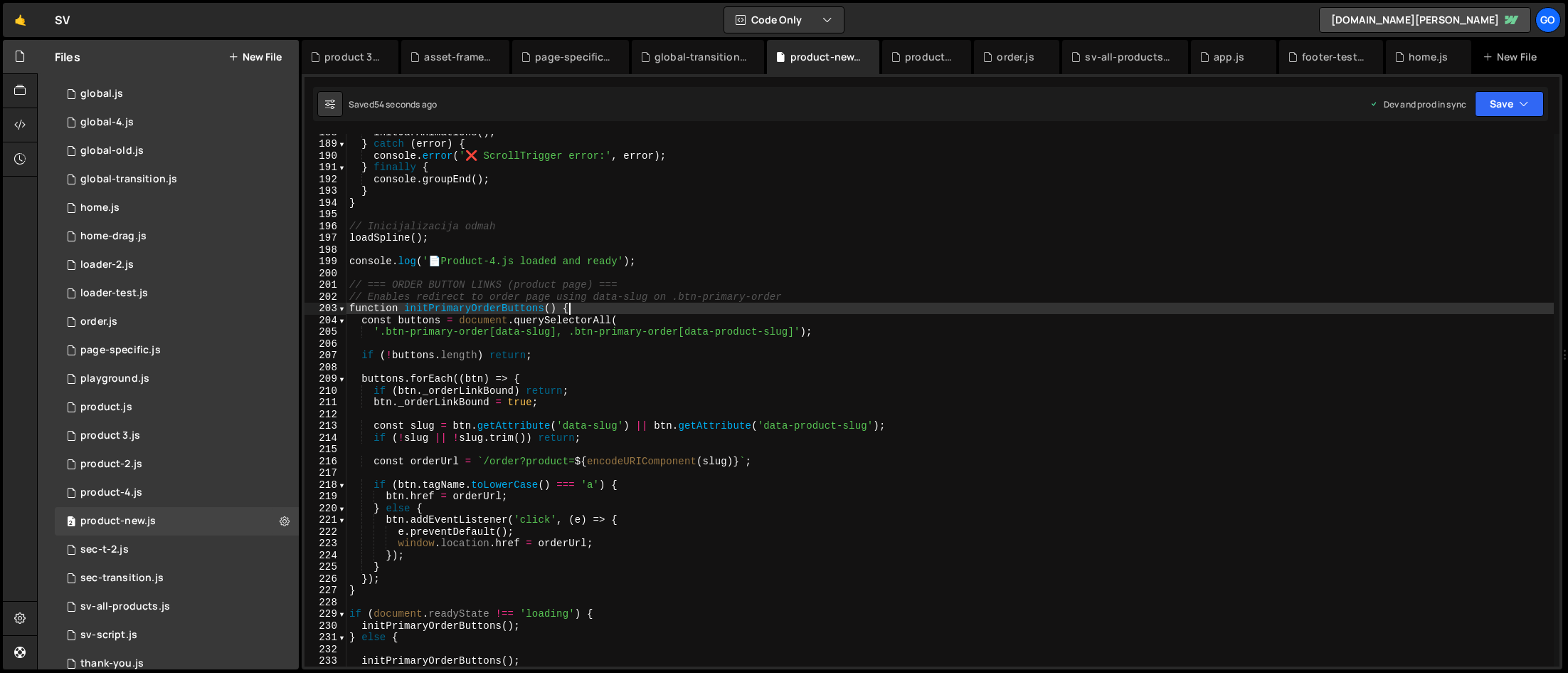
click at [651, 308] on div "initJarAnimations ( ) ; } catch ( error ) { console . error ( '❌ ScrollTrigger …" at bounding box center [950, 403] width 1208 height 556
type textarea "}"
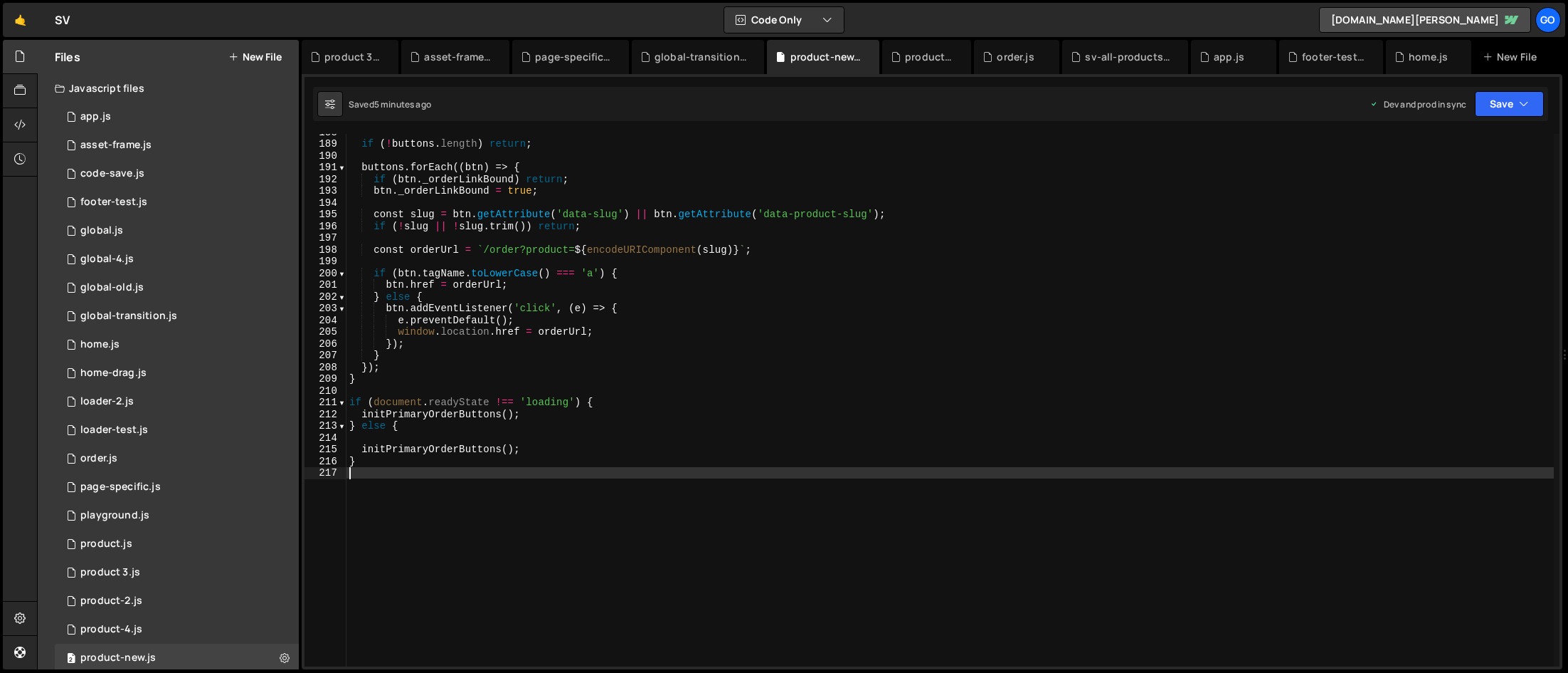
click at [593, 234] on div "if ( ! buttons . length ) return ; buttons . forEach (( btn ) => { if ( btn . _…" at bounding box center [950, 403] width 1208 height 556
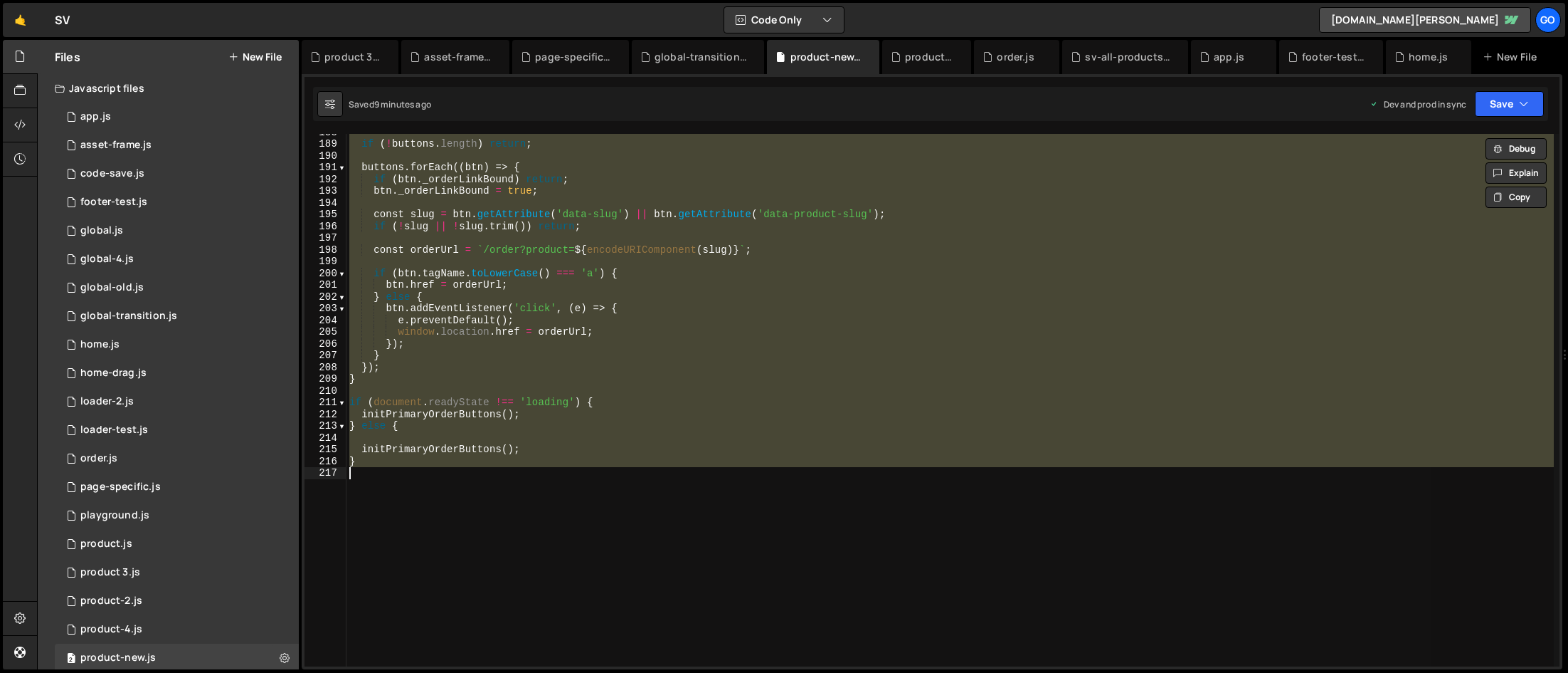
click at [589, 220] on div "if ( ! buttons . length ) return ; buttons . forEach (( btn ) => { if ( btn . _…" at bounding box center [950, 400] width 1208 height 533
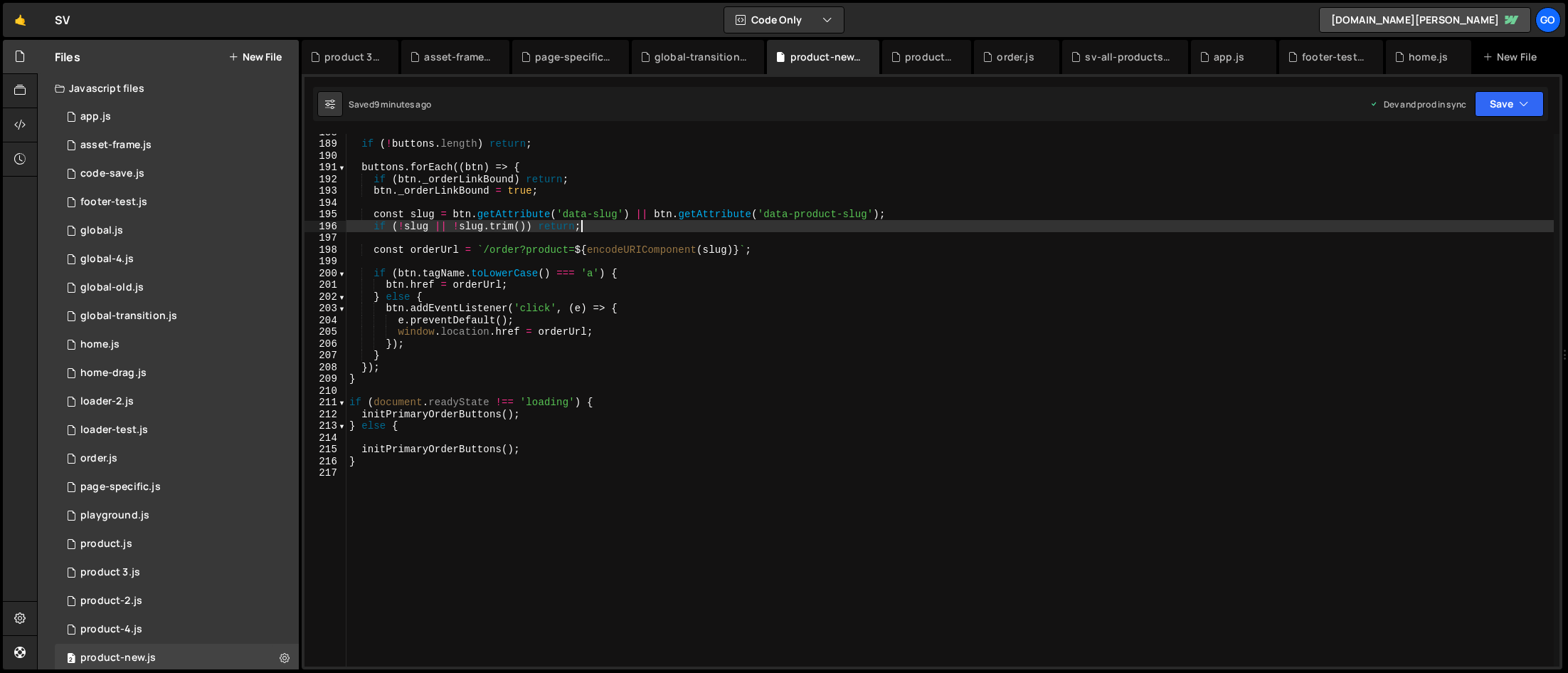
type textarea "}"
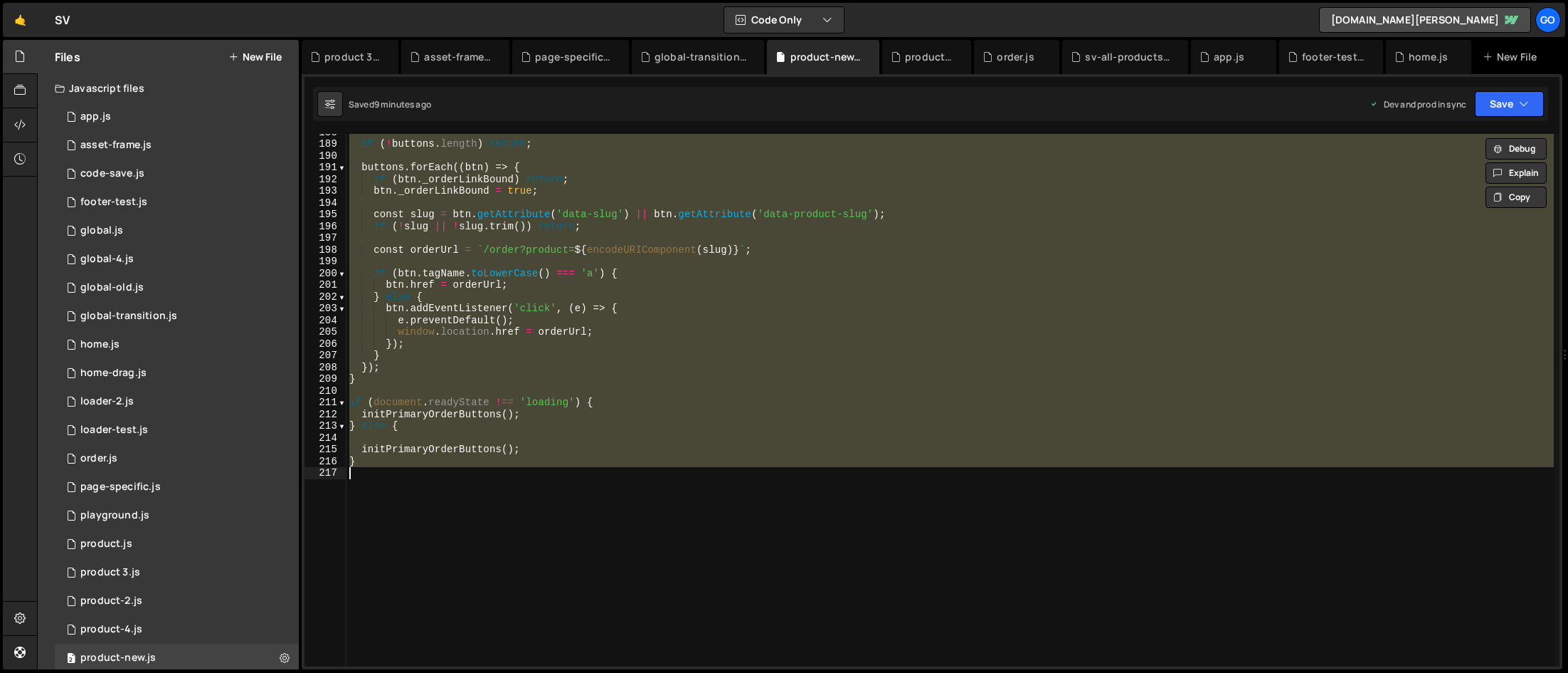
paste textarea
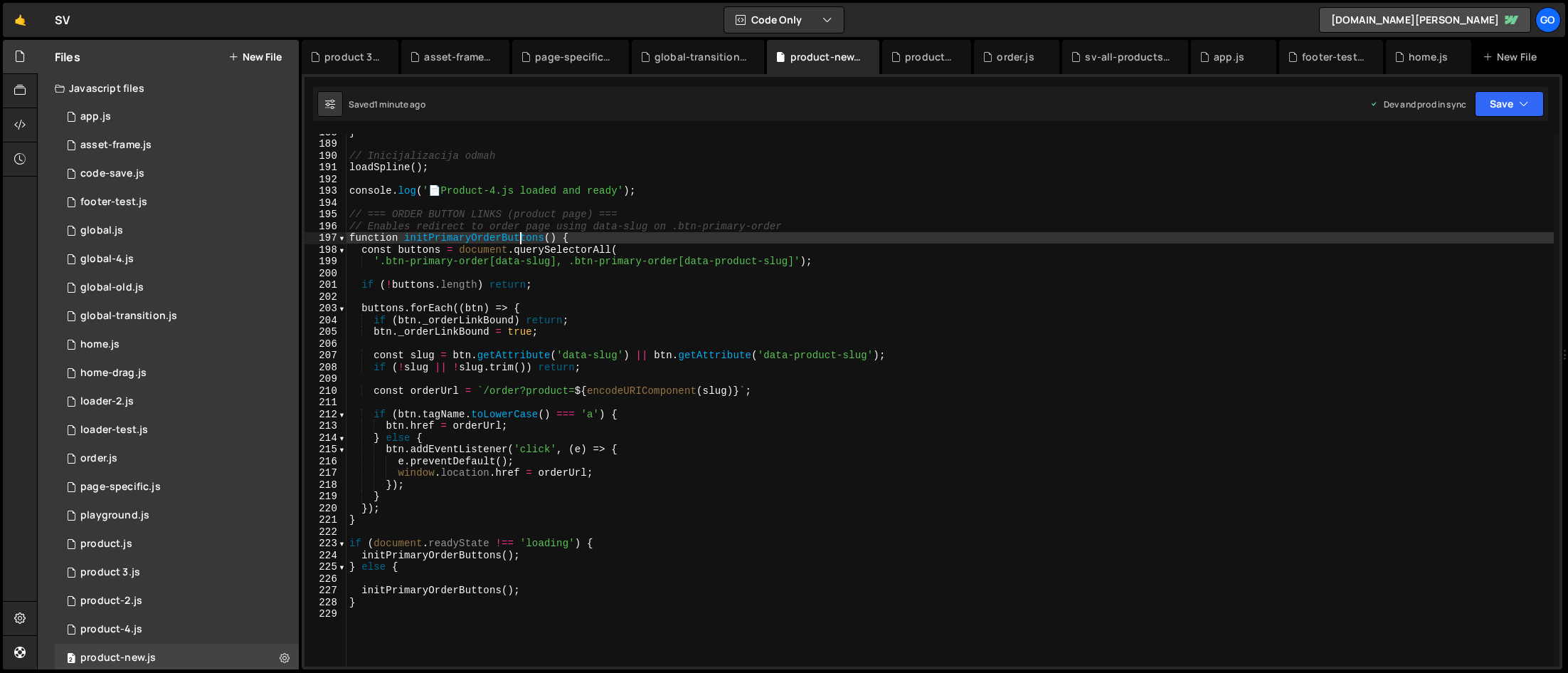
click at [523, 234] on div "} // Inicijalizacija odmah loadSpline ( ) ; console . log ( ' 📄 Product-4.js lo…" at bounding box center [950, 403] width 1208 height 556
type textarea "}"
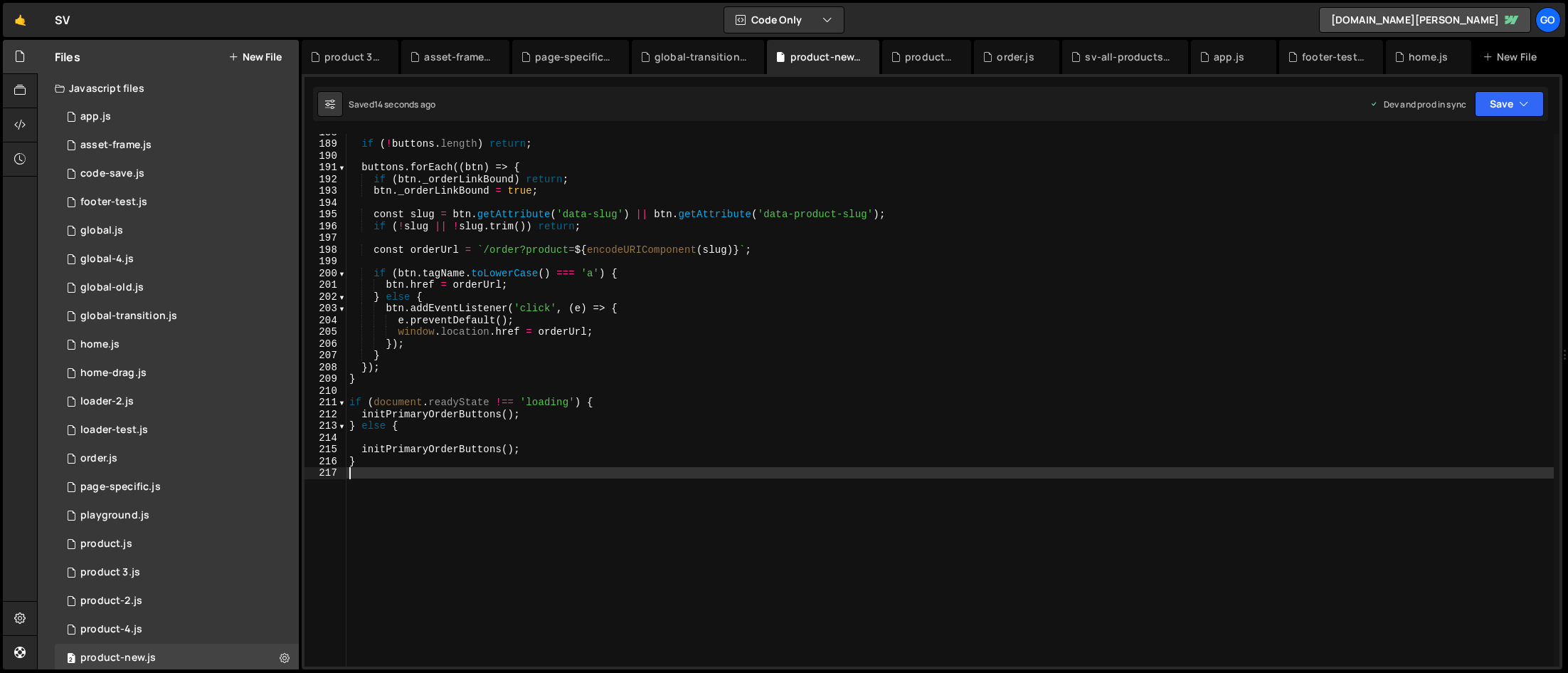
type textarea "}"
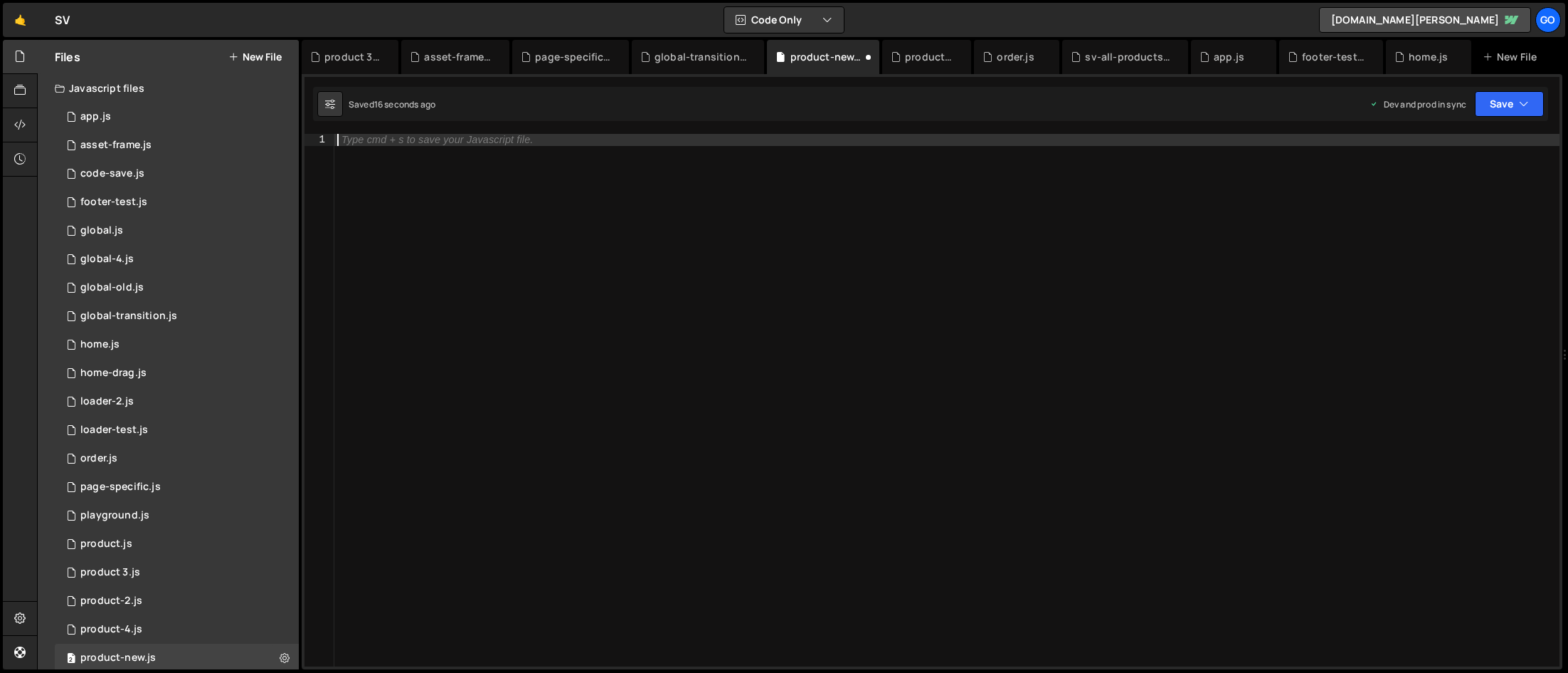
type textarea "}"
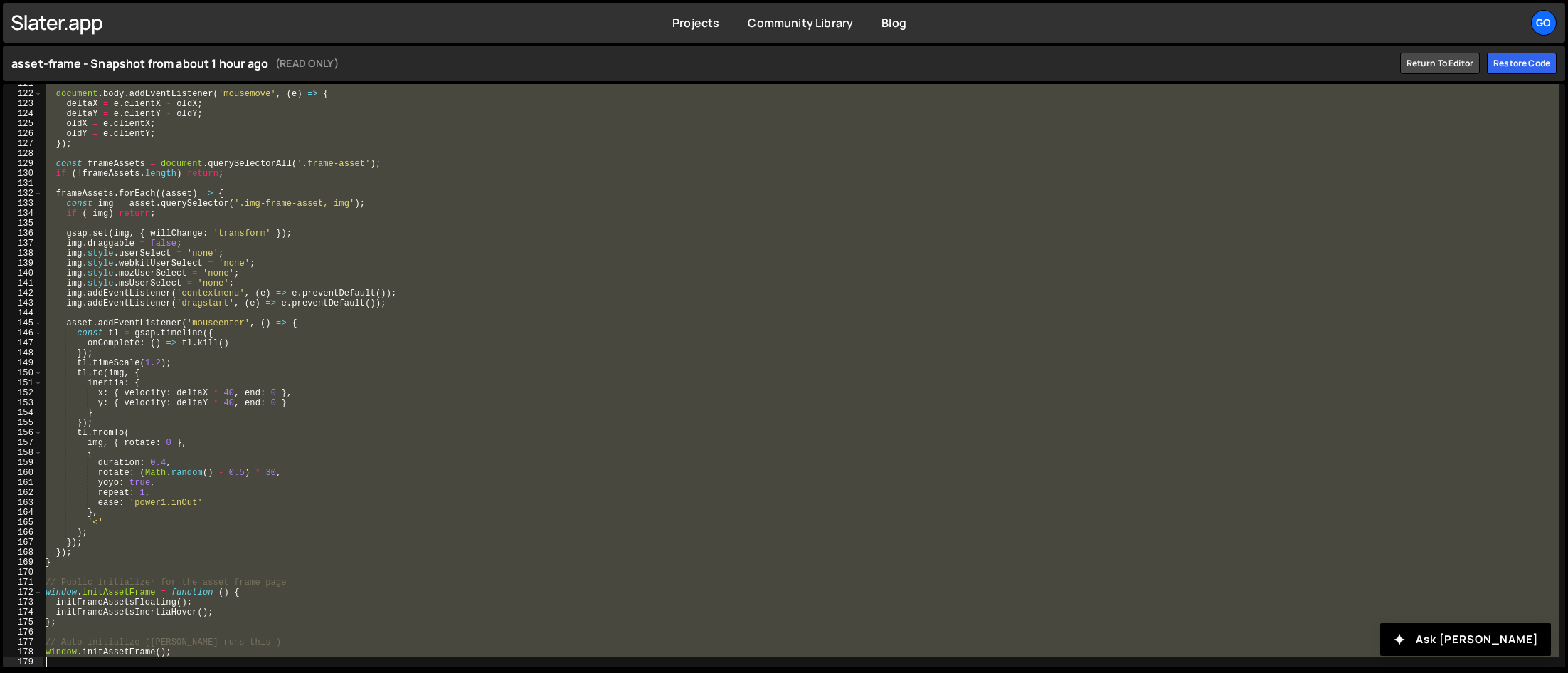
scroll to position [1201, 0]
